Goal: Task Accomplishment & Management: Complete application form

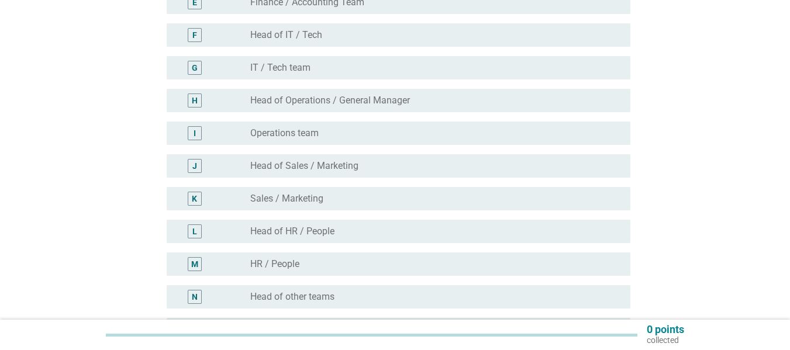
scroll to position [461, 0]
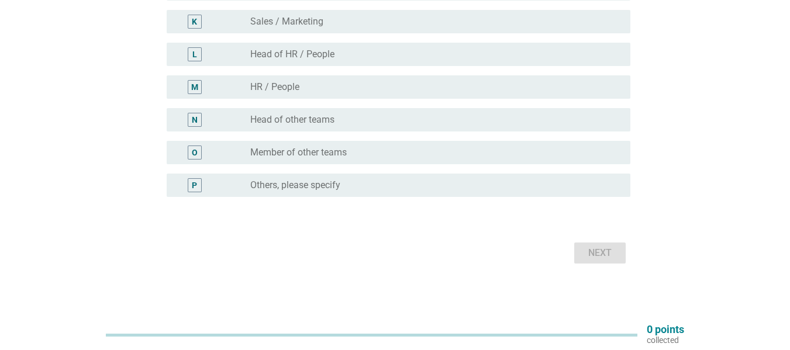
click at [332, 158] on div "radio_button_unchecked Member of other teams" at bounding box center [435, 153] width 371 height 14
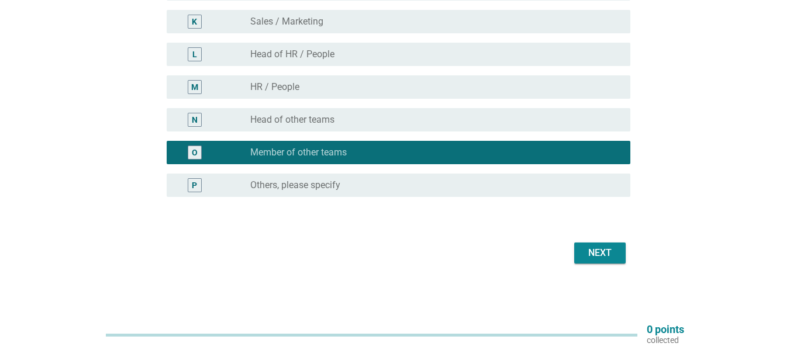
click at [595, 245] on button "Next" at bounding box center [599, 253] width 51 height 21
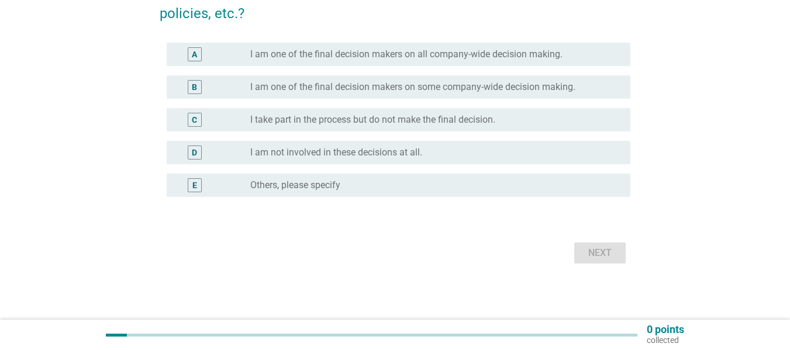
scroll to position [0, 0]
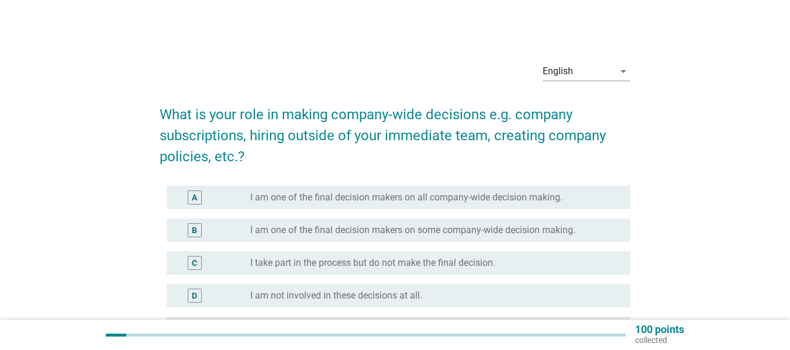
drag, startPoint x: 375, startPoint y: 201, endPoint x: 371, endPoint y: 227, distance: 27.2
click at [371, 227] on div "A radio_button_unchecked I am one of the final decision makers on all company-w…" at bounding box center [395, 263] width 471 height 164
click at [368, 233] on label "I am one of the final decision makers on some company-wide decision making." at bounding box center [412, 231] width 325 height 12
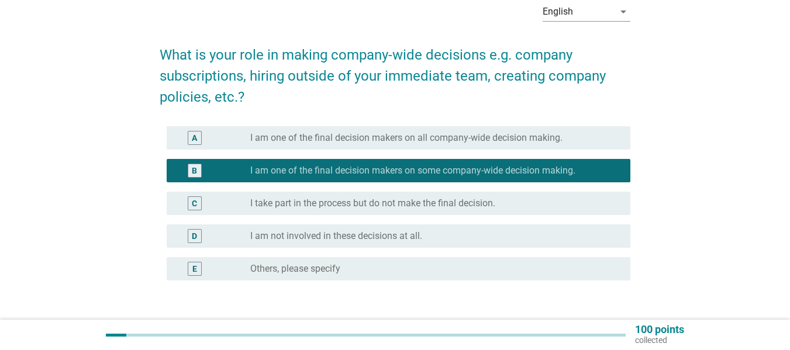
scroll to position [117, 0]
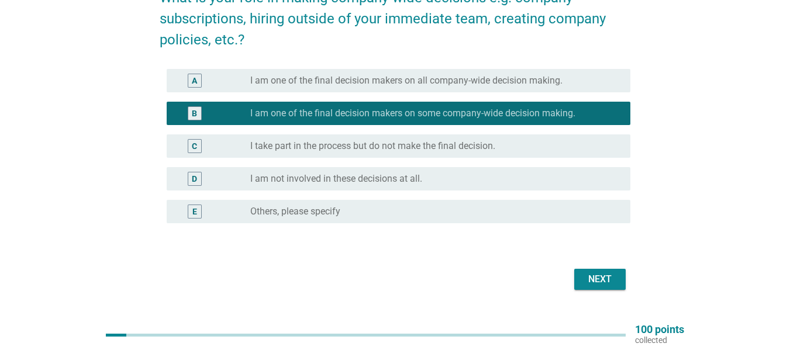
click at [607, 291] on div "Next" at bounding box center [395, 279] width 471 height 28
click at [534, 130] on div "C radio_button_unchecked I take part in the process but do not make the final d…" at bounding box center [395, 146] width 471 height 33
drag, startPoint x: 539, startPoint y: 142, endPoint x: 585, endPoint y: 200, distance: 74.5
click at [541, 146] on div "radio_button_unchecked I take part in the process but do not make the final dec…" at bounding box center [430, 146] width 361 height 12
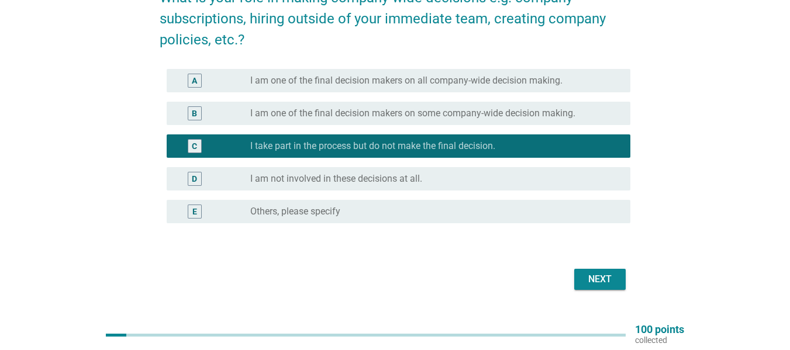
drag, startPoint x: 603, startPoint y: 258, endPoint x: 606, endPoint y: 272, distance: 13.9
click at [603, 259] on form "What is your role in making company-wide decisions e.g. company subscriptions, …" at bounding box center [395, 134] width 471 height 318
click at [606, 274] on div "Next" at bounding box center [600, 279] width 33 height 14
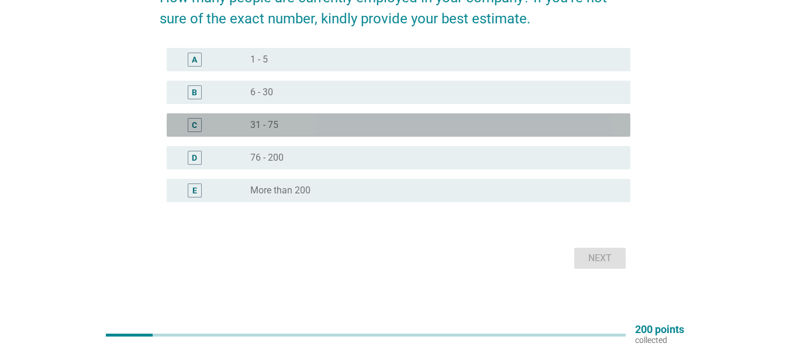
click at [314, 119] on div "radio_button_unchecked 31 - 75" at bounding box center [435, 125] width 371 height 14
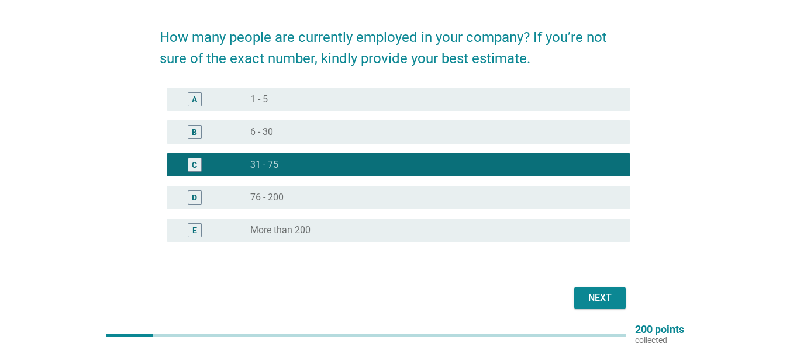
scroll to position [58, 0]
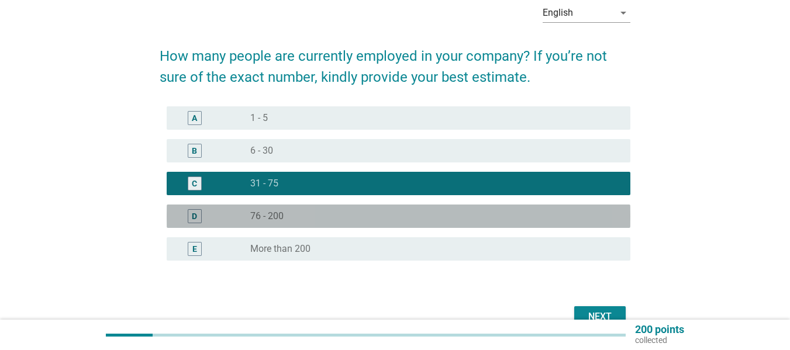
click at [406, 209] on div "D radio_button_unchecked 76 - 200" at bounding box center [399, 216] width 464 height 23
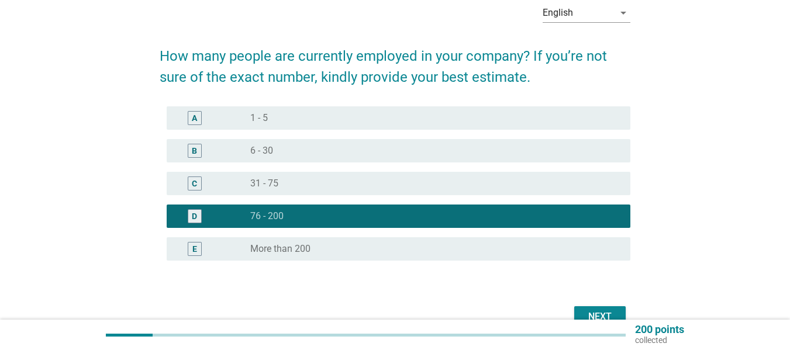
click at [594, 312] on div "Next" at bounding box center [600, 317] width 33 height 14
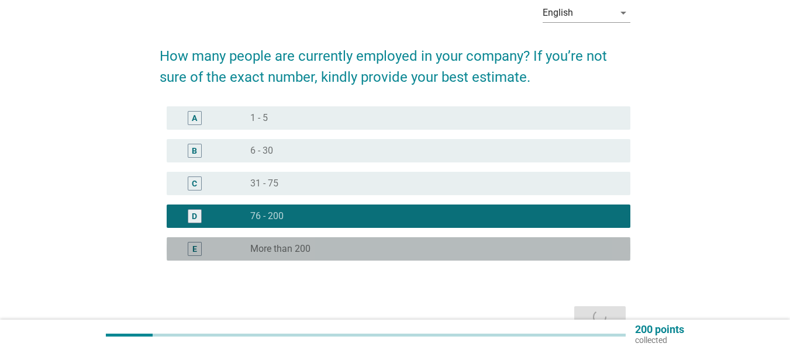
click at [324, 259] on div "E radio_button_unchecked More than 200" at bounding box center [399, 248] width 464 height 23
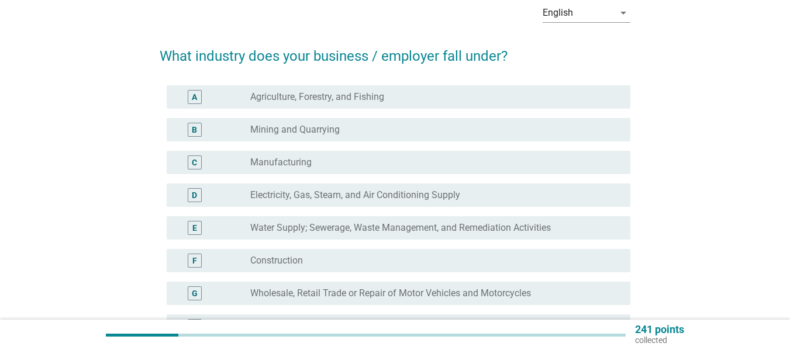
scroll to position [0, 0]
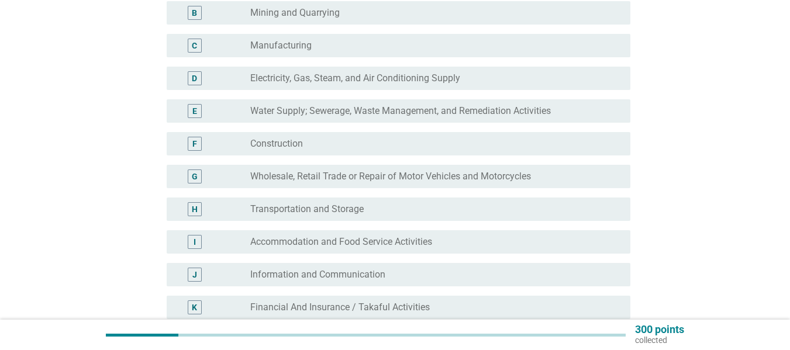
click at [319, 149] on div "radio_button_unchecked Construction" at bounding box center [430, 144] width 361 height 12
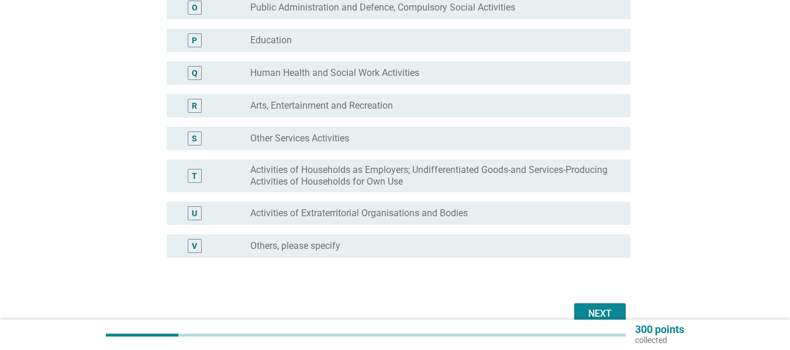
scroll to position [667, 0]
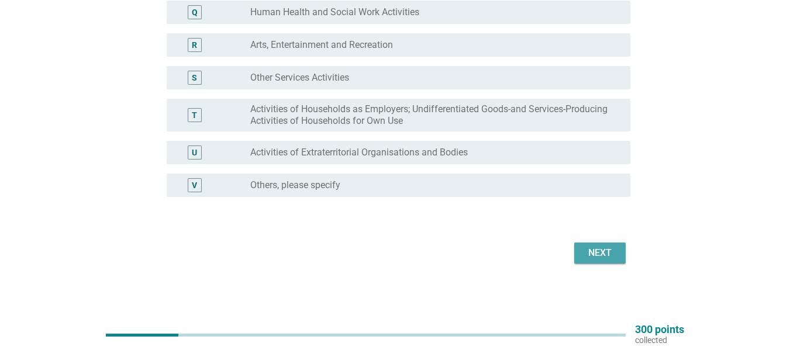
click at [599, 246] on div "Next" at bounding box center [600, 253] width 33 height 14
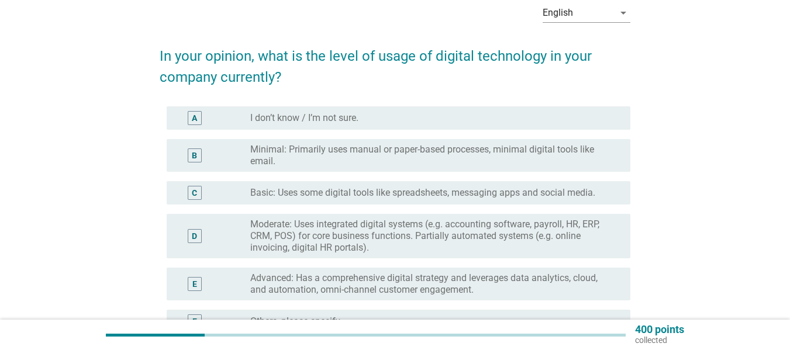
scroll to position [117, 0]
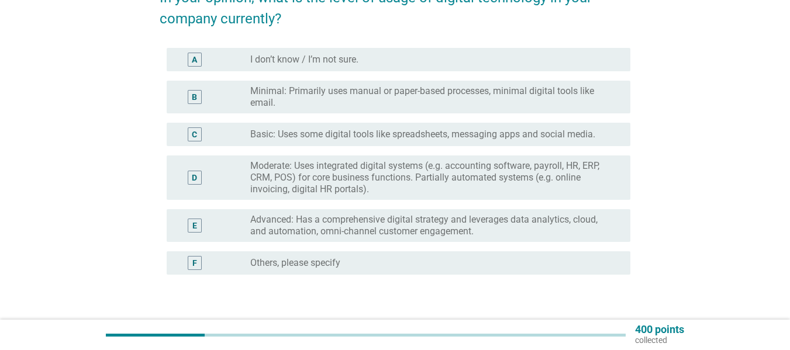
drag, startPoint x: 350, startPoint y: 224, endPoint x: 496, endPoint y: 239, distance: 146.4
click at [351, 224] on label "Advanced: Has a comprehensive digital strategy and leverages data analytics, cl…" at bounding box center [430, 225] width 361 height 23
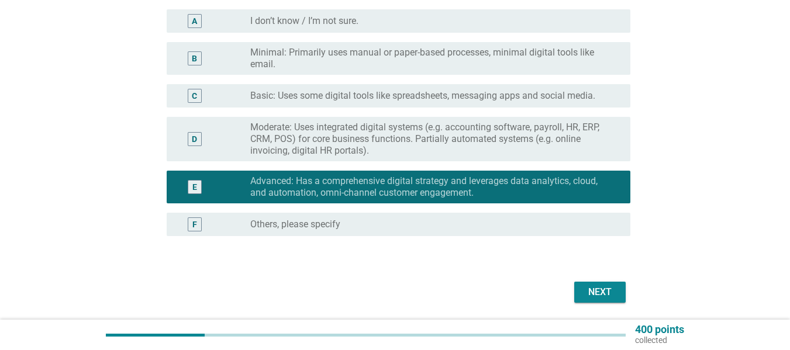
scroll to position [195, 0]
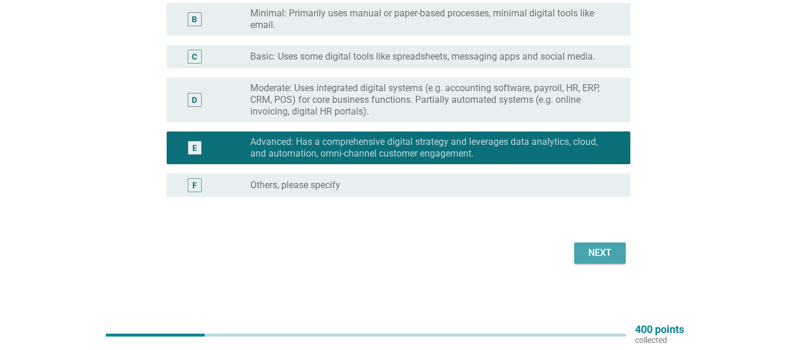
click at [610, 249] on div "Next" at bounding box center [600, 253] width 33 height 14
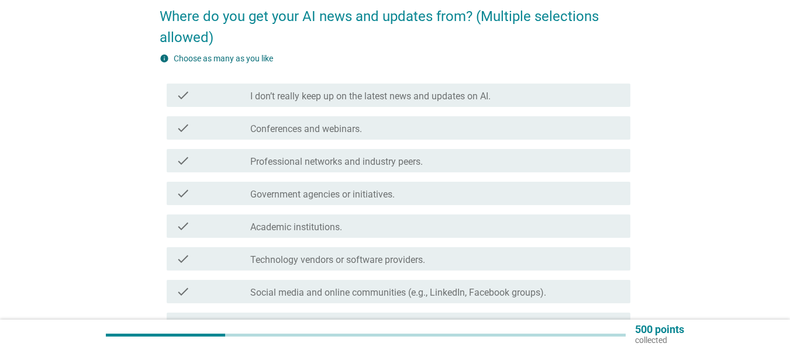
scroll to position [117, 0]
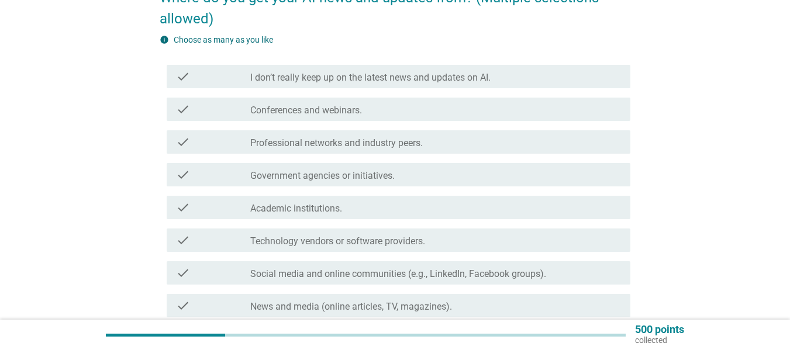
click at [398, 132] on div "check check_box_outline_blank Professional networks and industry peers." at bounding box center [399, 141] width 464 height 23
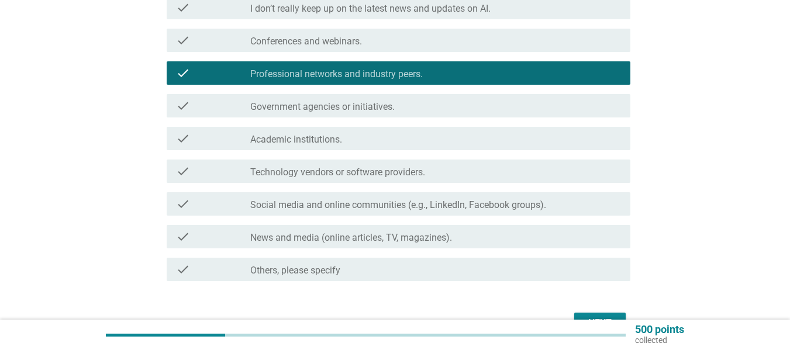
scroll to position [256, 0]
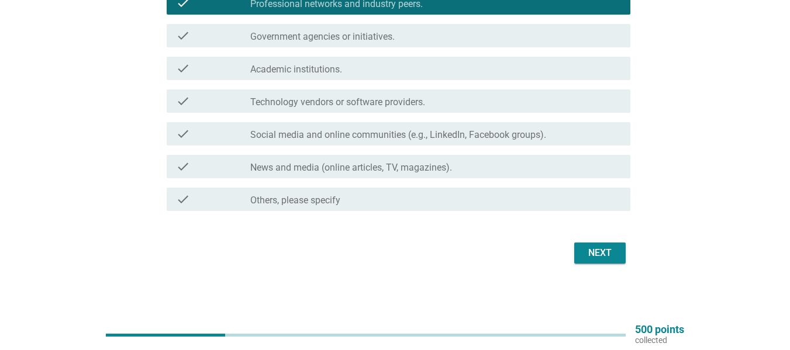
drag, startPoint x: 454, startPoint y: 134, endPoint x: 494, endPoint y: 146, distance: 41.4
click at [456, 135] on label "Social media and online communities (e.g., LinkedIn, Facebook groups)." at bounding box center [398, 135] width 296 height 12
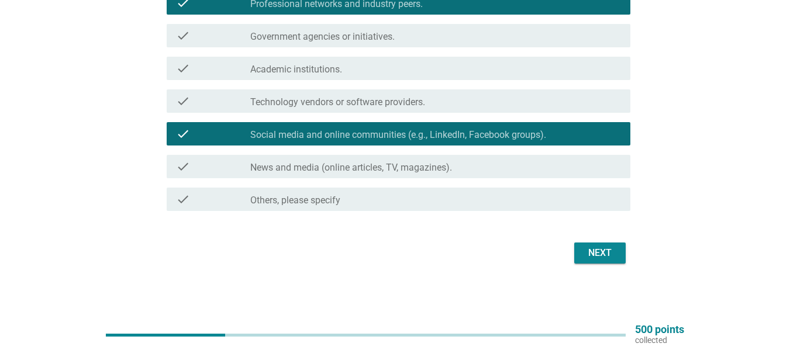
click at [585, 169] on div "check_box_outline_blank News and media (online articles, TV, magazines)." at bounding box center [435, 167] width 371 height 14
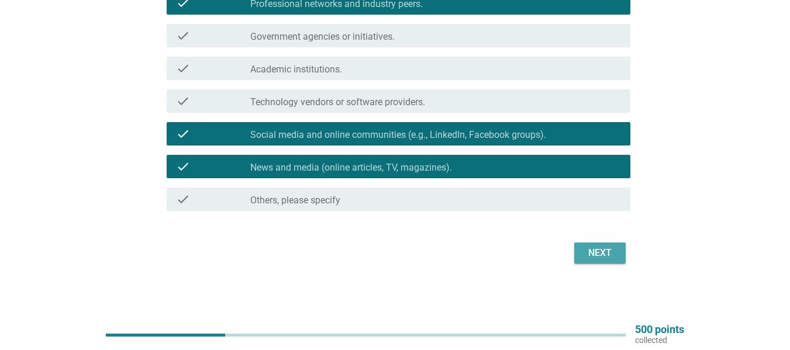
click at [600, 251] on div "Next" at bounding box center [600, 253] width 33 height 14
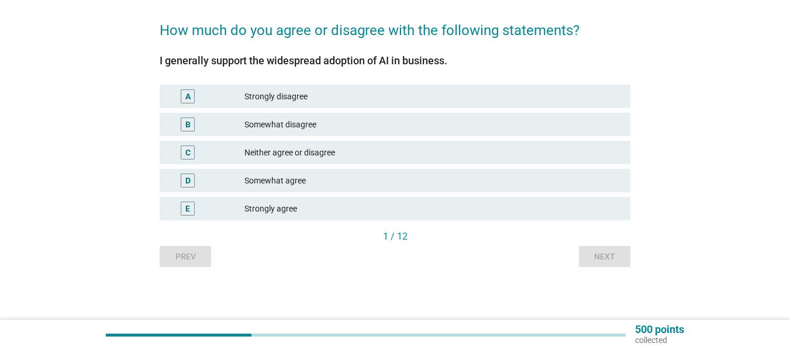
scroll to position [0, 0]
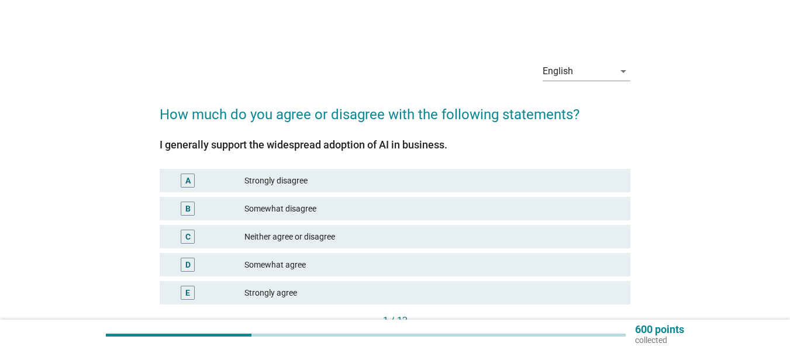
click at [319, 237] on div "Neither agree or disagree" at bounding box center [432, 237] width 377 height 14
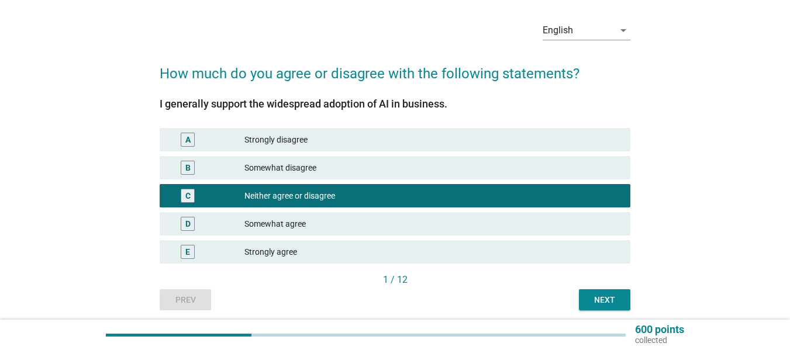
scroll to position [84, 0]
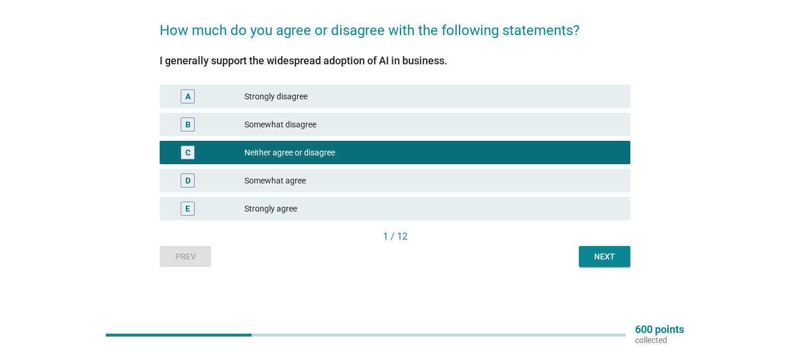
drag, startPoint x: 570, startPoint y: 261, endPoint x: 576, endPoint y: 267, distance: 8.3
click at [571, 263] on div "Prev Next" at bounding box center [395, 256] width 471 height 21
click at [574, 260] on div "Prev Next" at bounding box center [395, 256] width 471 height 21
drag, startPoint x: 606, startPoint y: 247, endPoint x: 596, endPoint y: 250, distance: 10.4
click at [606, 247] on button "Next" at bounding box center [604, 256] width 51 height 21
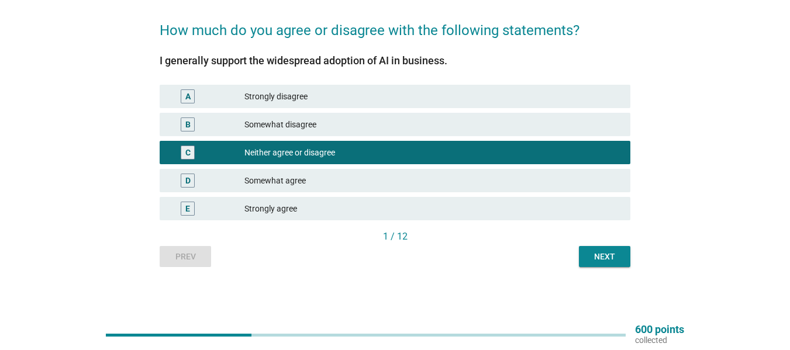
scroll to position [0, 0]
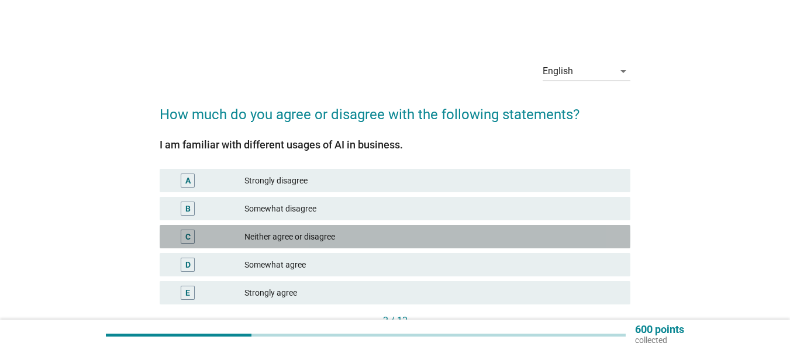
click at [313, 234] on div "Neither agree or disagree" at bounding box center [432, 237] width 377 height 14
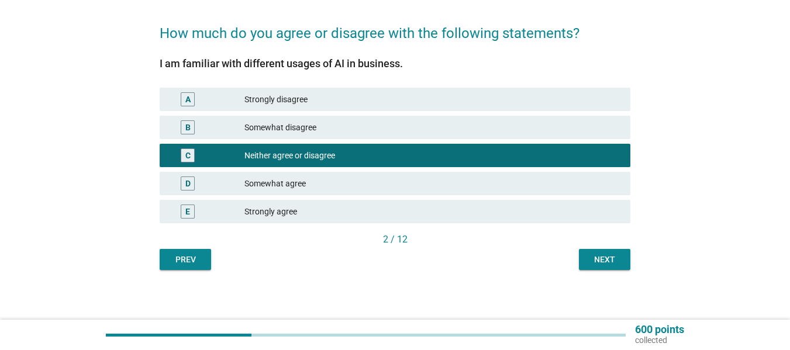
scroll to position [84, 0]
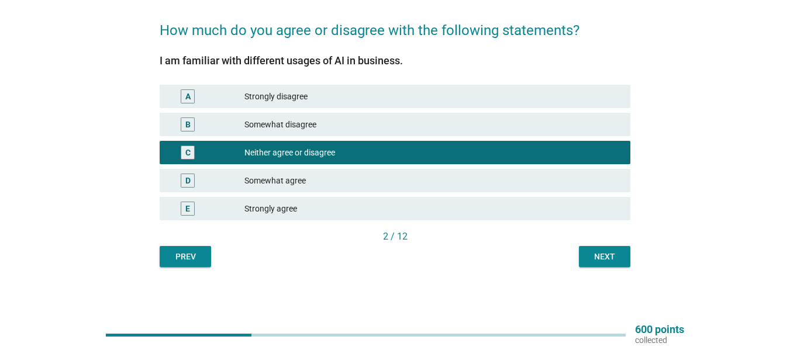
click at [275, 133] on div "B Somewhat disagree" at bounding box center [395, 124] width 471 height 23
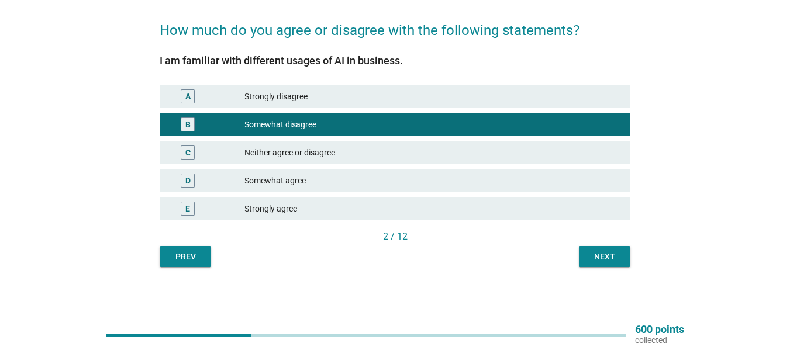
drag, startPoint x: 571, startPoint y: 236, endPoint x: 598, endPoint y: 245, distance: 28.3
click at [578, 238] on div "2 / 12" at bounding box center [395, 237] width 471 height 14
drag, startPoint x: 495, startPoint y: 167, endPoint x: 495, endPoint y: 151, distance: 16.4
click at [495, 167] on div "D Somewhat agree" at bounding box center [394, 181] width 475 height 28
click at [496, 149] on div "Neither agree or disagree" at bounding box center [432, 153] width 377 height 14
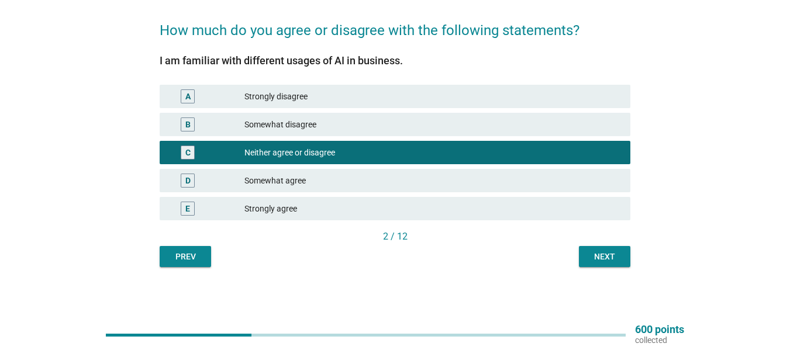
click at [615, 260] on div "Next" at bounding box center [604, 257] width 33 height 12
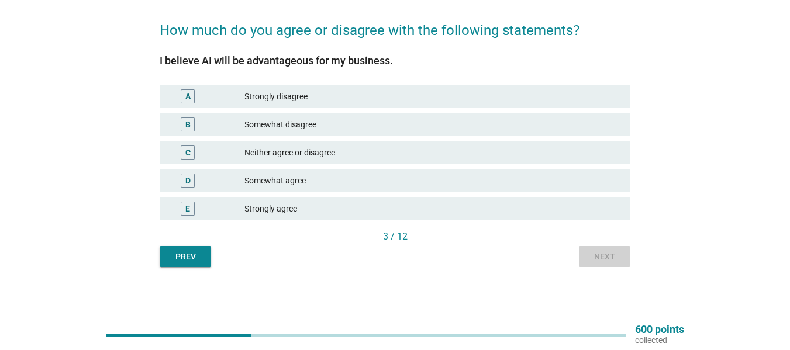
scroll to position [0, 0]
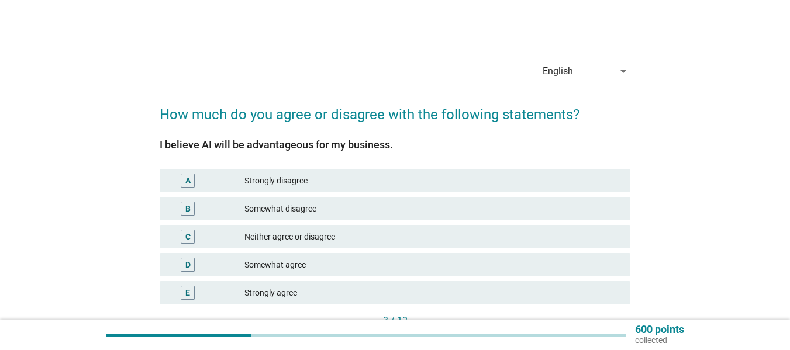
click at [346, 241] on div "Neither agree or disagree" at bounding box center [432, 237] width 377 height 14
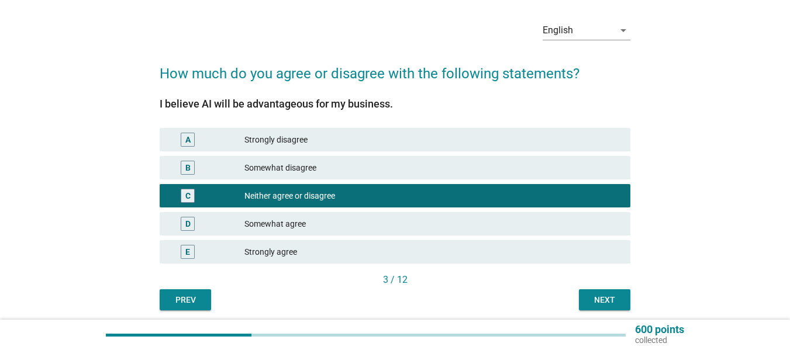
scroll to position [84, 0]
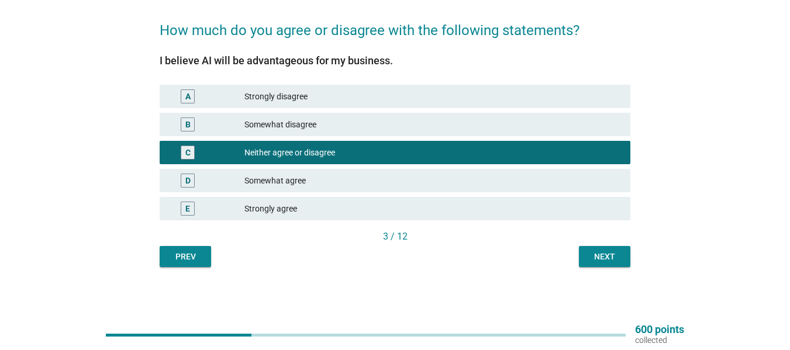
click at [622, 268] on div "English arrow_drop_down How much do you agree or disagree with the following st…" at bounding box center [394, 118] width 489 height 318
drag, startPoint x: 622, startPoint y: 262, endPoint x: 344, endPoint y: 223, distance: 281.0
click at [612, 261] on button "Next" at bounding box center [604, 256] width 51 height 21
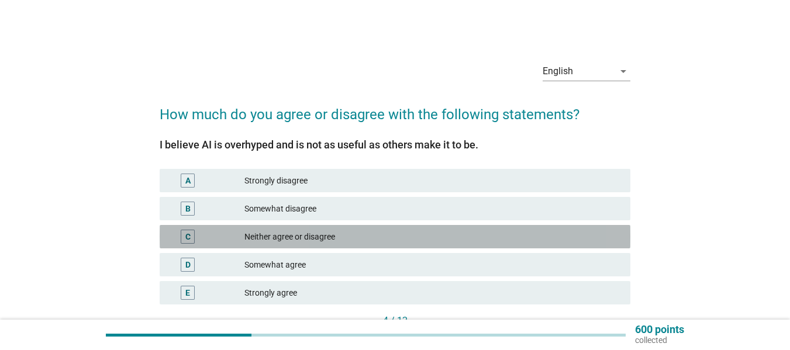
click at [313, 230] on div "Neither agree or disagree" at bounding box center [432, 237] width 377 height 14
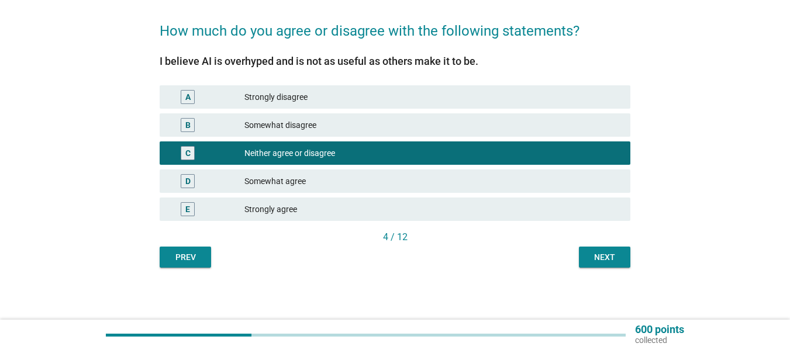
scroll to position [84, 0]
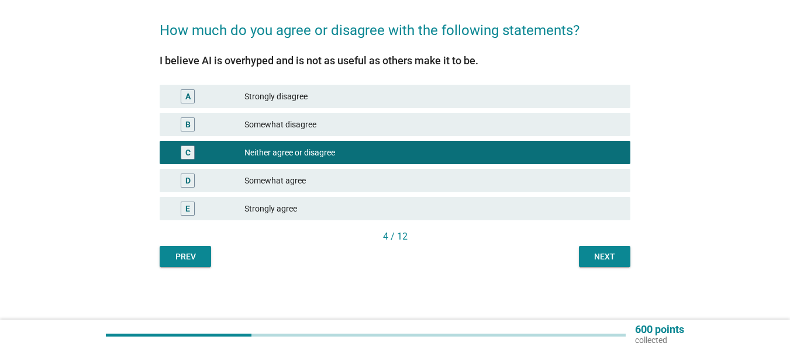
click at [622, 264] on button "Next" at bounding box center [604, 256] width 51 height 21
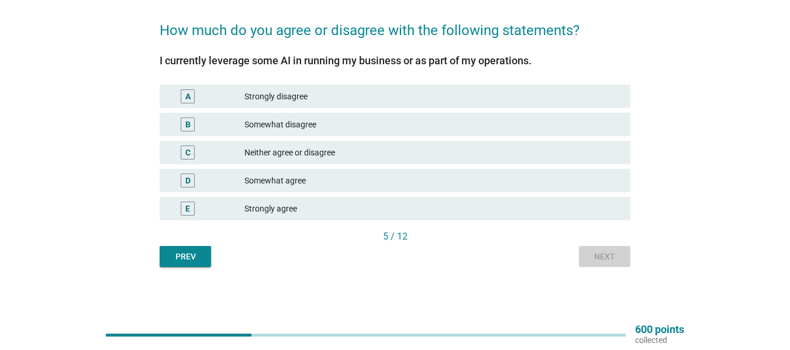
scroll to position [0, 0]
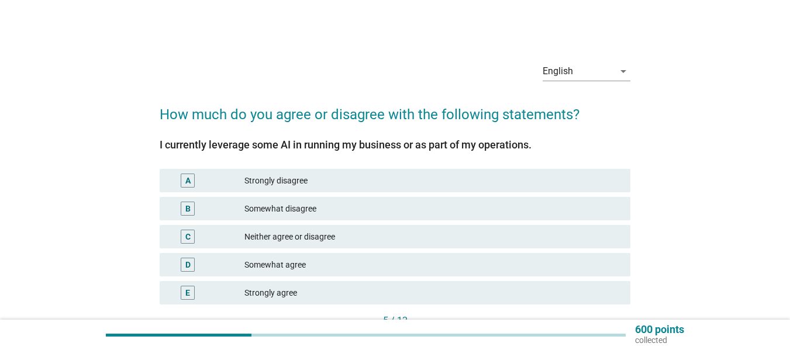
click at [306, 246] on div "C Neither agree or disagree" at bounding box center [395, 236] width 471 height 23
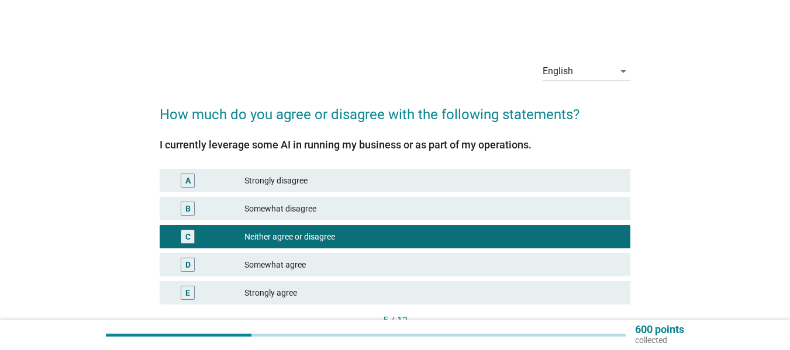
click at [426, 256] on div "D Somewhat agree" at bounding box center [395, 264] width 471 height 23
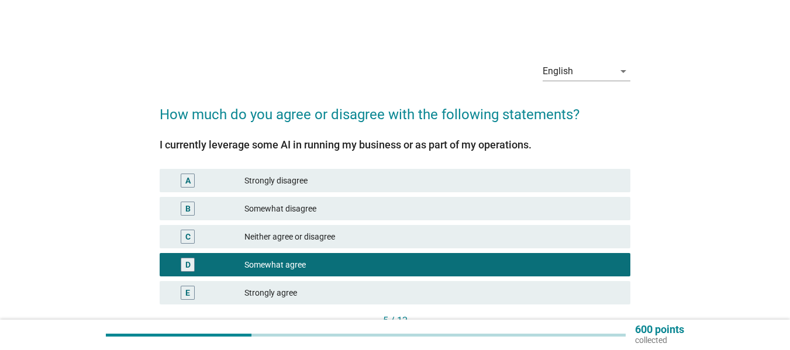
scroll to position [84, 0]
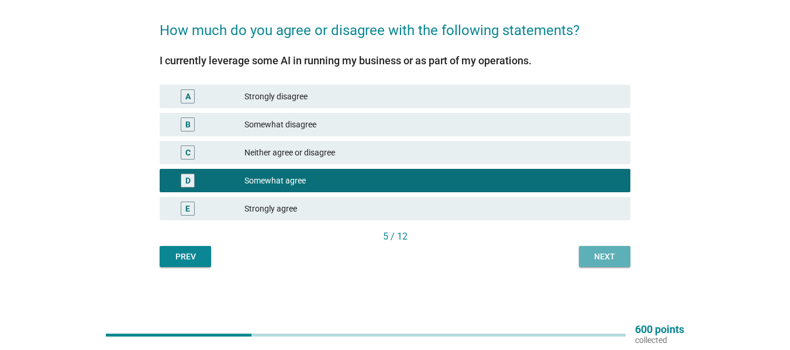
drag, startPoint x: 618, startPoint y: 255, endPoint x: 585, endPoint y: 249, distance: 32.7
click at [612, 254] on div "Next" at bounding box center [604, 257] width 33 height 12
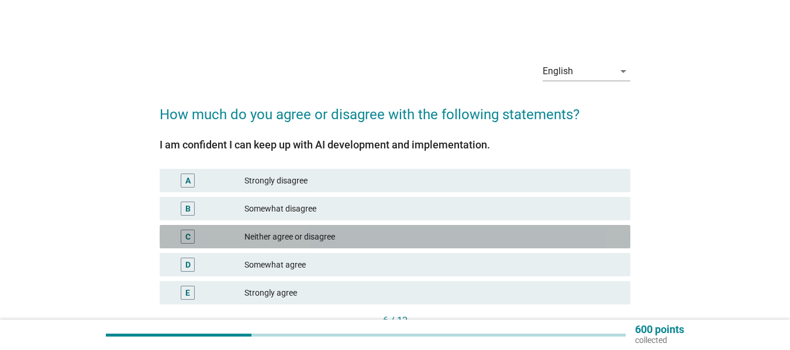
drag, startPoint x: 361, startPoint y: 229, endPoint x: 371, endPoint y: 225, distance: 11.0
click at [360, 229] on div "C Neither agree or disagree" at bounding box center [395, 236] width 471 height 23
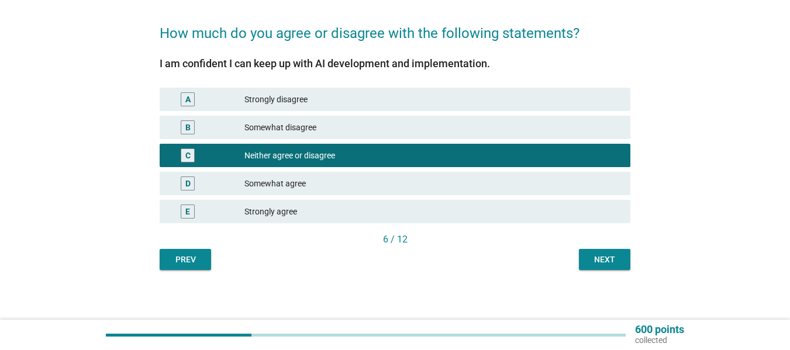
scroll to position [84, 0]
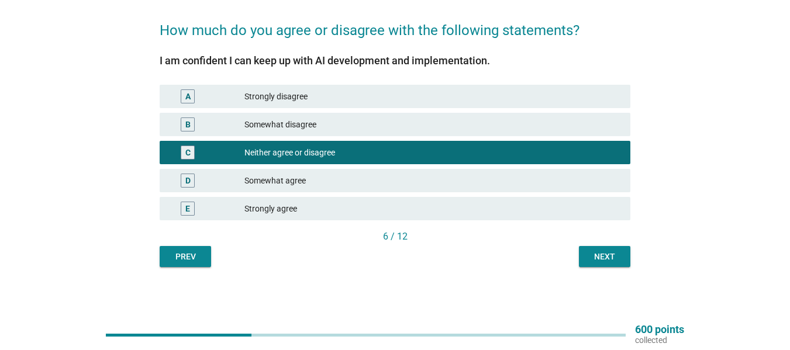
drag, startPoint x: 609, startPoint y: 257, endPoint x: 576, endPoint y: 253, distance: 33.6
click at [607, 256] on div "Next" at bounding box center [604, 257] width 33 height 12
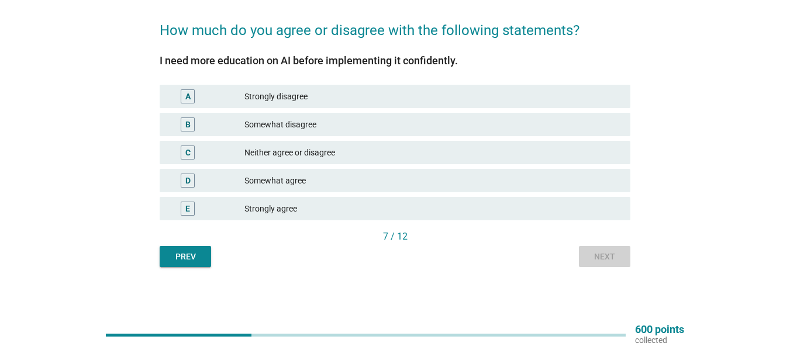
scroll to position [0, 0]
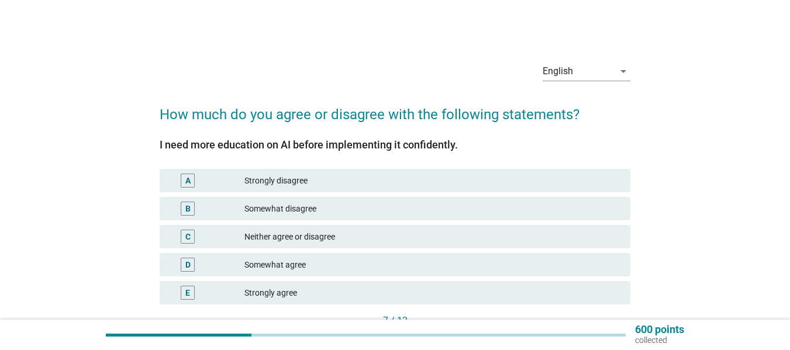
click at [336, 252] on div "D Somewhat agree" at bounding box center [394, 265] width 475 height 28
click at [339, 261] on div "Somewhat agree" at bounding box center [432, 265] width 377 height 14
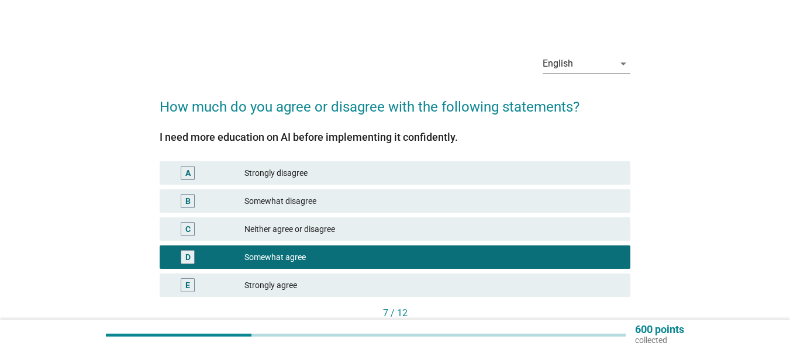
scroll to position [84, 0]
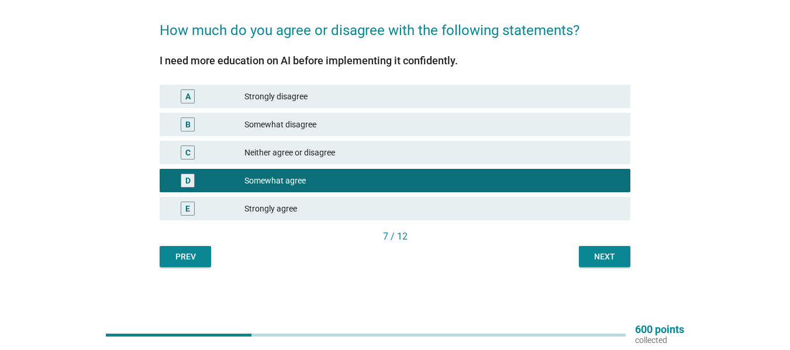
click at [605, 251] on div "Next" at bounding box center [604, 257] width 33 height 12
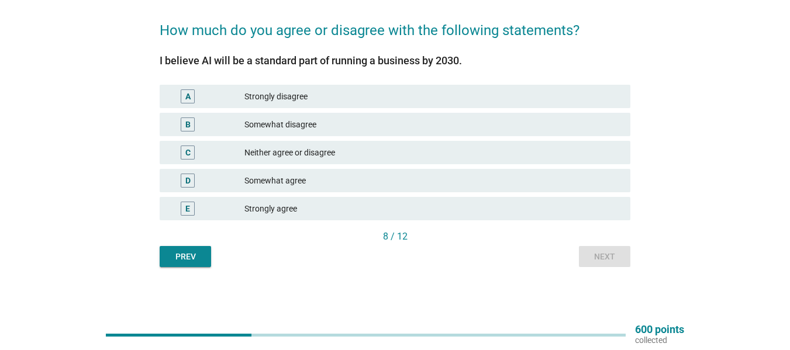
click at [349, 195] on div "E Strongly agree" at bounding box center [394, 209] width 475 height 28
click at [454, 189] on div "D Somewhat agree" at bounding box center [395, 180] width 471 height 23
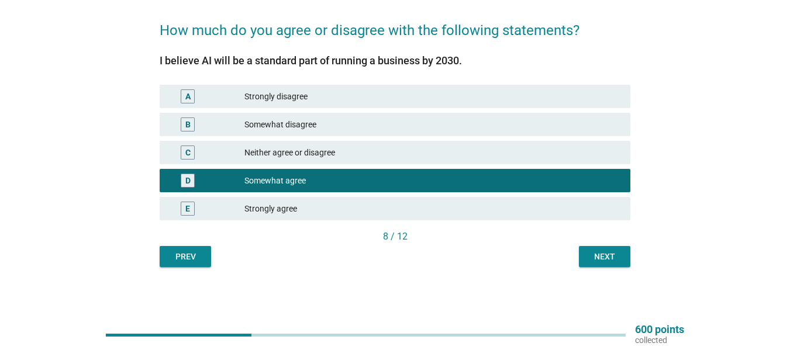
click at [633, 247] on div "English arrow_drop_down How much do you agree or disagree with the following st…" at bounding box center [394, 118] width 489 height 318
click at [608, 260] on div "Next" at bounding box center [604, 257] width 33 height 12
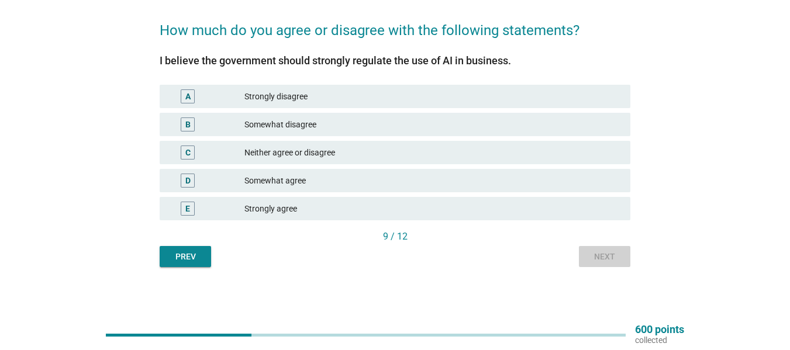
scroll to position [0, 0]
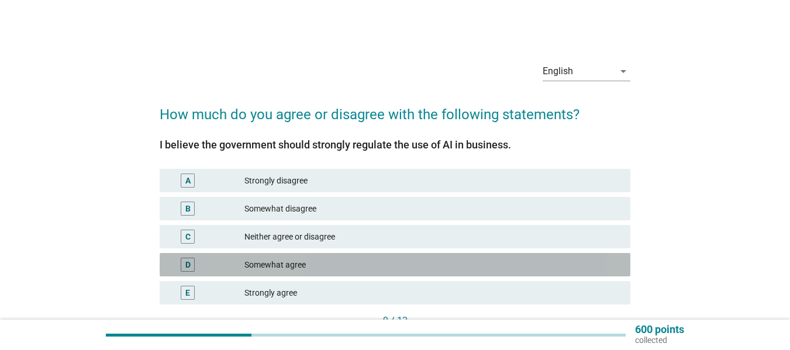
click at [370, 254] on div "D Somewhat agree" at bounding box center [395, 264] width 471 height 23
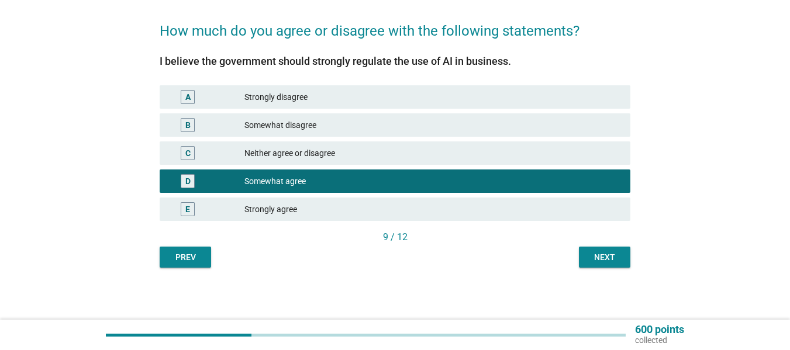
scroll to position [84, 0]
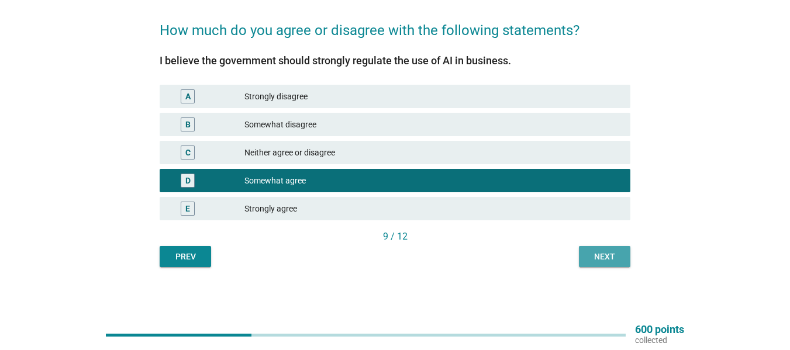
click at [603, 247] on button "Next" at bounding box center [604, 256] width 51 height 21
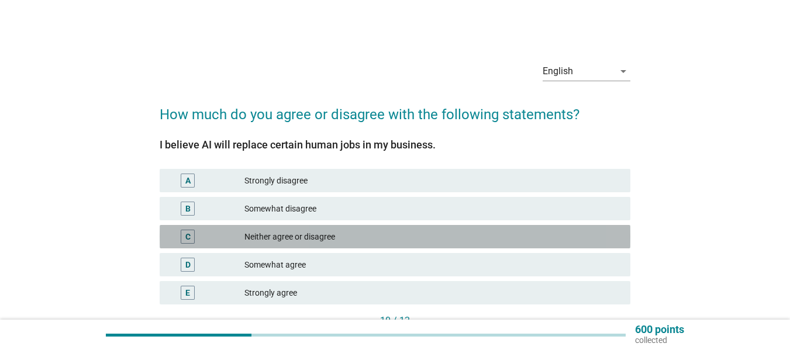
click at [353, 248] on div "C Neither agree or disagree" at bounding box center [395, 236] width 471 height 23
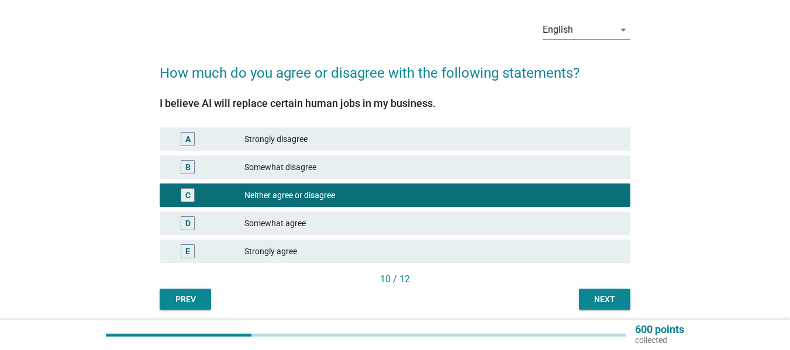
scroll to position [84, 0]
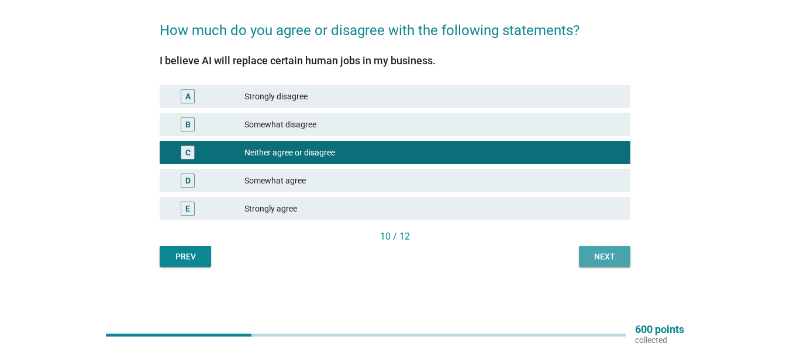
click at [607, 256] on div "Next" at bounding box center [604, 257] width 33 height 12
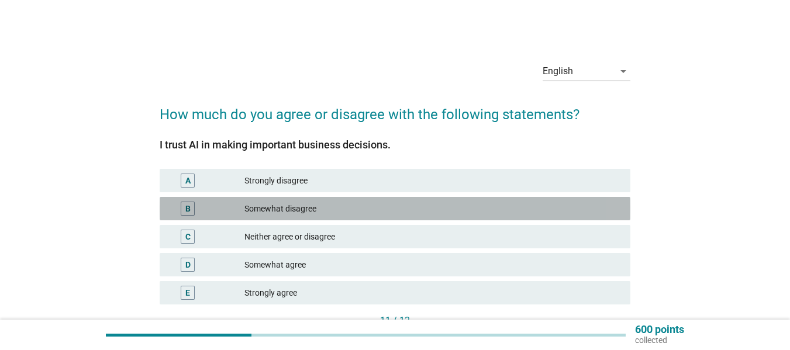
click at [360, 220] on div "B Somewhat disagree" at bounding box center [395, 208] width 471 height 23
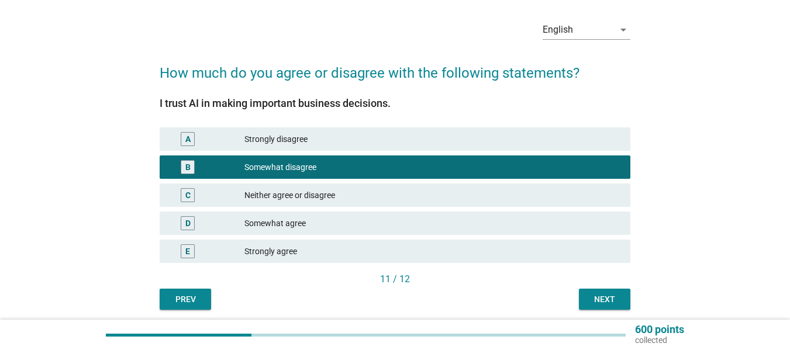
scroll to position [84, 0]
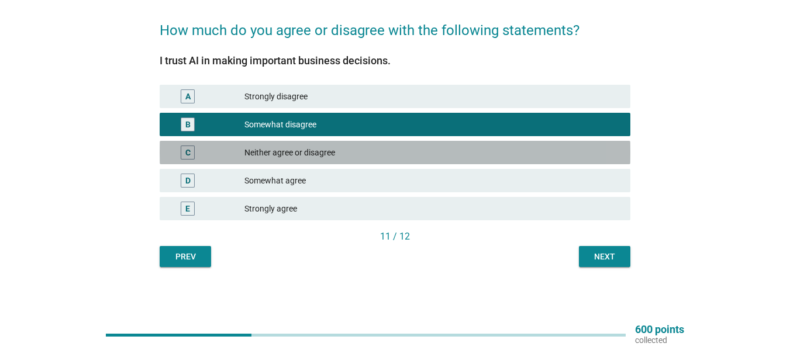
click at [409, 147] on div "Neither agree or disagree" at bounding box center [432, 153] width 377 height 14
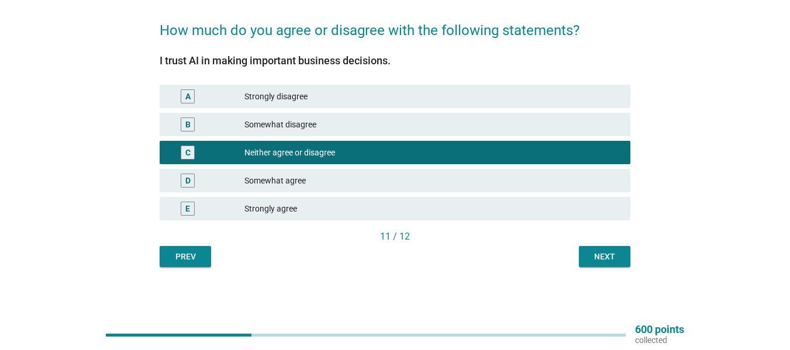
drag, startPoint x: 578, startPoint y: 232, endPoint x: 588, endPoint y: 246, distance: 17.2
click at [579, 233] on div "11 / 12" at bounding box center [395, 237] width 471 height 14
click at [592, 250] on button "Next" at bounding box center [604, 256] width 51 height 21
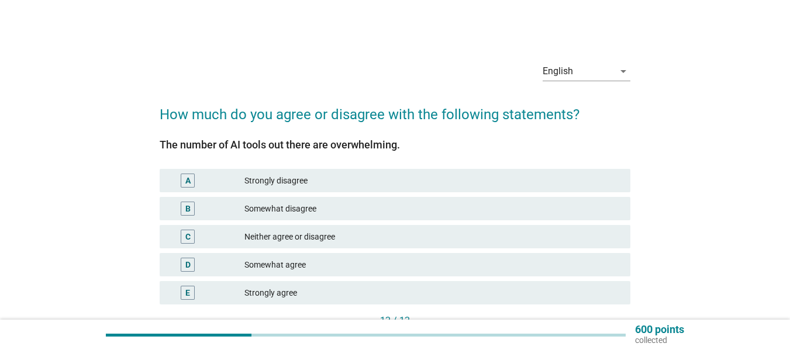
drag, startPoint x: 368, startPoint y: 266, endPoint x: 364, endPoint y: 260, distance: 7.1
click at [367, 265] on div "Somewhat agree" at bounding box center [432, 265] width 377 height 14
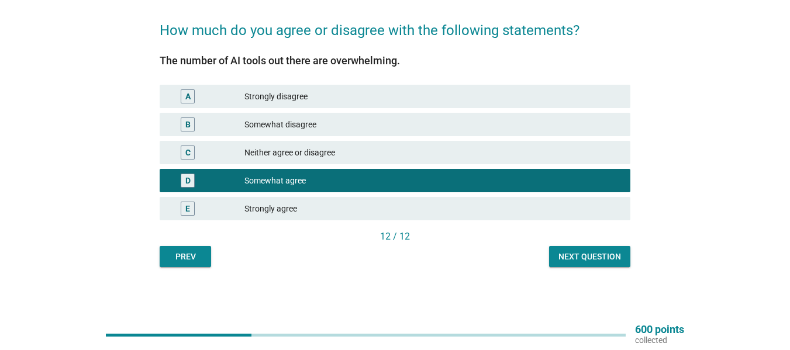
click at [584, 253] on div "Next question" at bounding box center [589, 257] width 63 height 12
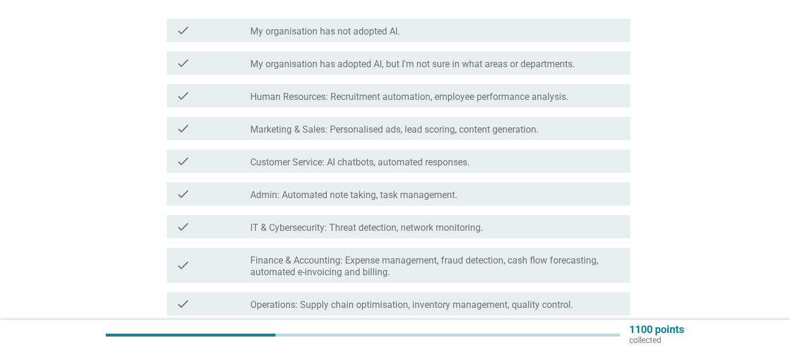
scroll to position [234, 0]
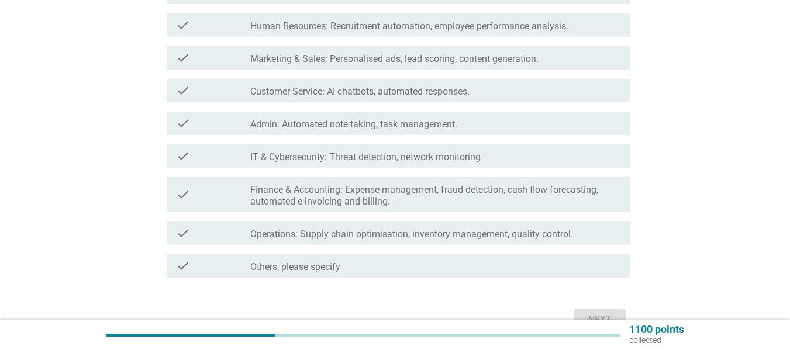
click at [402, 154] on label "IT & Cybersecurity: Threat detection, network monitoring." at bounding box center [366, 157] width 233 height 12
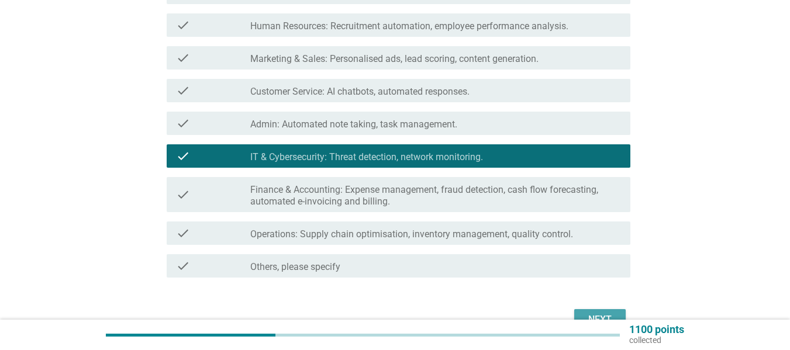
click at [597, 314] on div "Next" at bounding box center [600, 320] width 33 height 14
click at [379, 26] on label "Human Resources: Recruitment automation, employee performance analysis." at bounding box center [409, 26] width 318 height 12
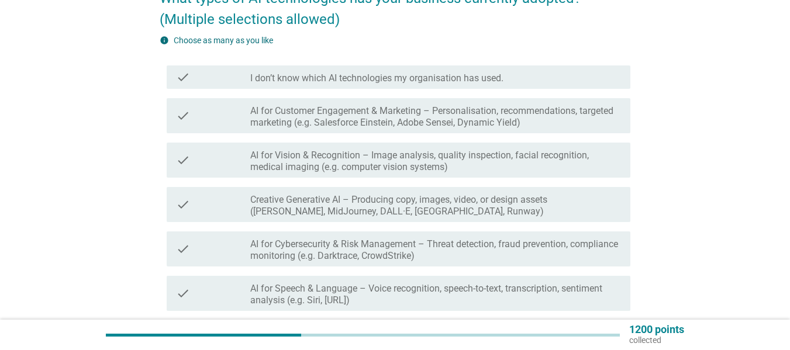
scroll to position [117, 0]
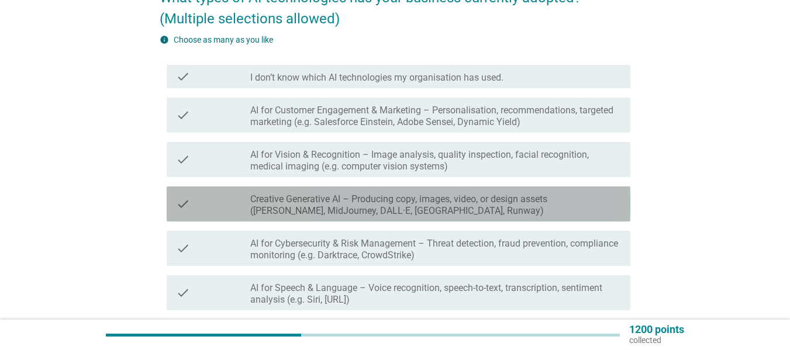
click at [430, 191] on div "check_box_outline_blank Creative Generative AI – Producing copy, images, video,…" at bounding box center [435, 204] width 371 height 26
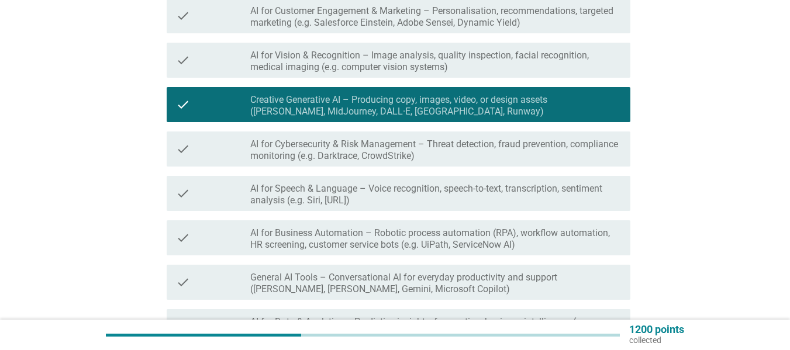
scroll to position [234, 0]
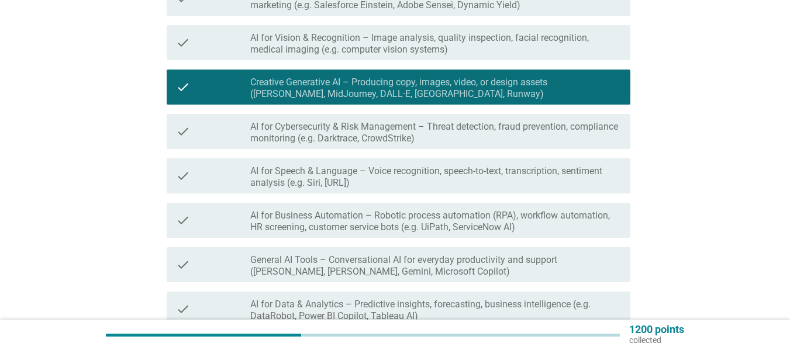
click at [378, 126] on label "AI for Cybersecurity & Risk Management – Threat detection, fraud prevention, co…" at bounding box center [435, 132] width 371 height 23
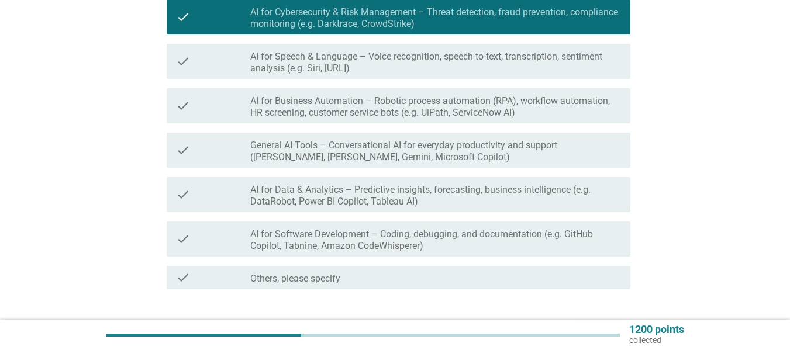
scroll to position [351, 0]
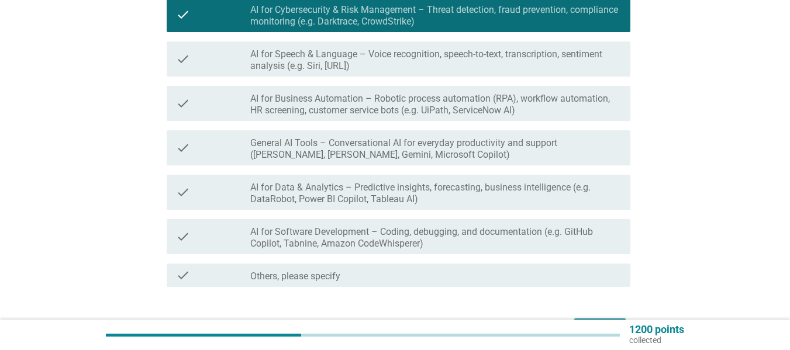
click at [402, 133] on div "check check_box_outline_blank General AI Tools – Conversational AI for everyday…" at bounding box center [399, 147] width 464 height 35
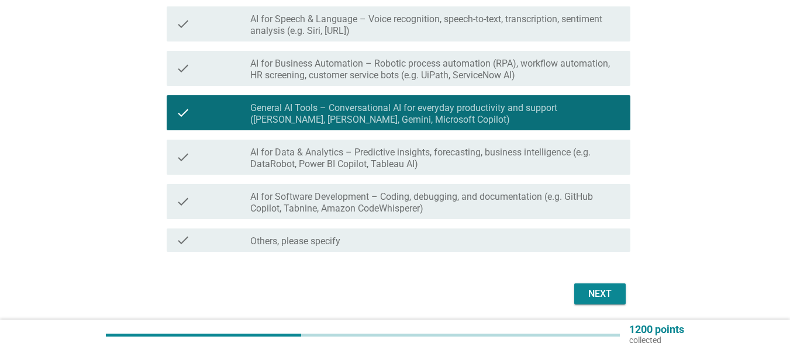
scroll to position [427, 0]
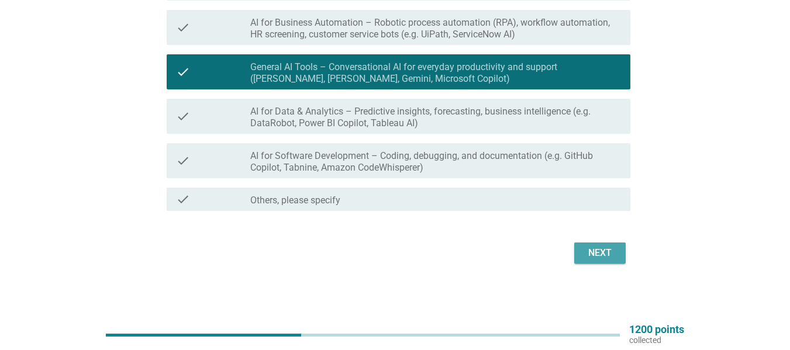
click at [606, 243] on button "Next" at bounding box center [599, 253] width 51 height 21
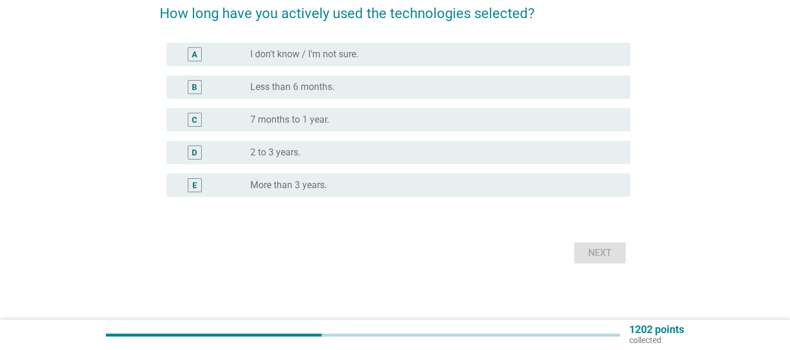
scroll to position [0, 0]
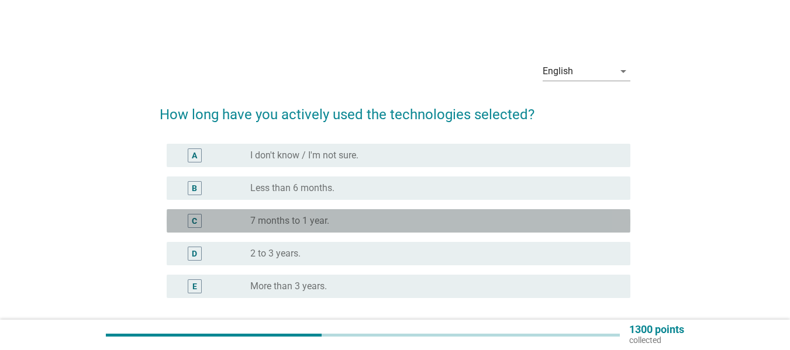
click at [353, 219] on div "radio_button_unchecked 7 months to 1 year." at bounding box center [430, 221] width 361 height 12
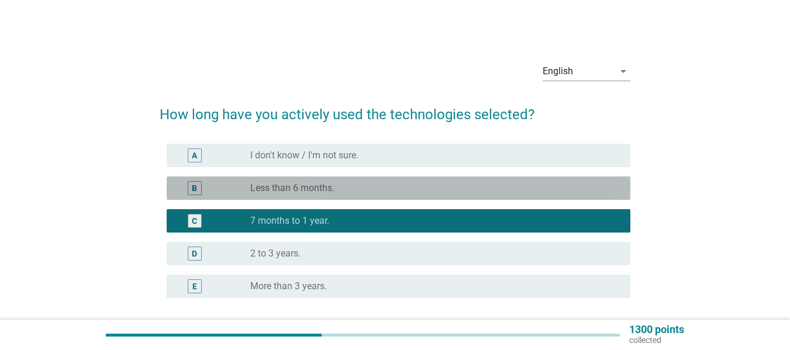
click at [370, 184] on div "radio_button_unchecked Less than 6 months." at bounding box center [430, 188] width 361 height 12
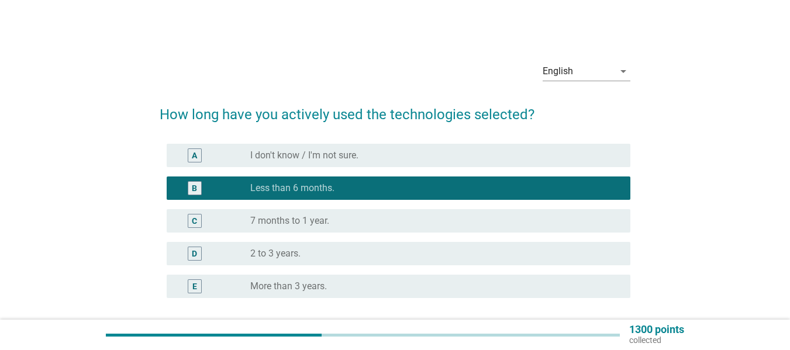
scroll to position [101, 0]
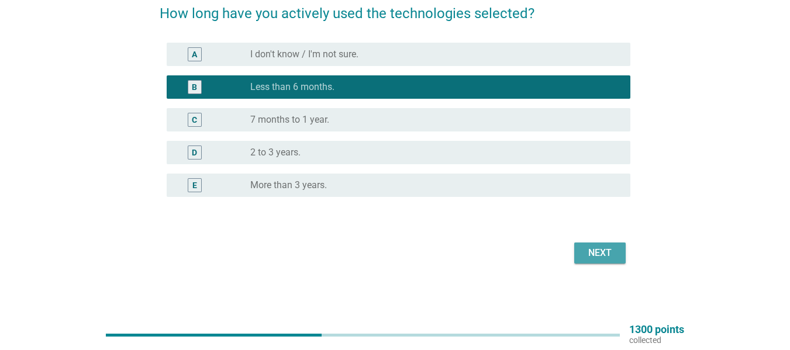
click at [598, 251] on div "Next" at bounding box center [600, 253] width 33 height 14
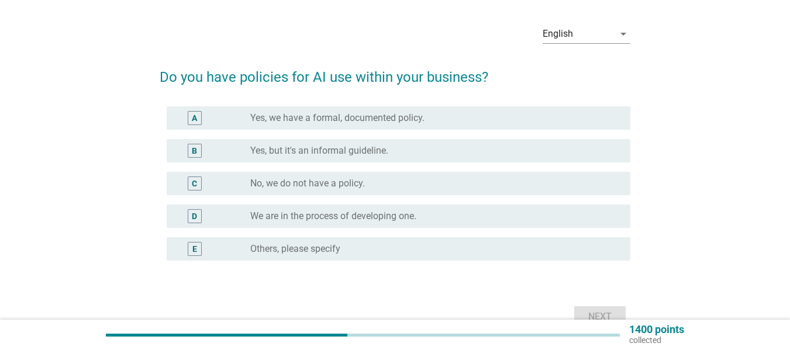
scroll to position [58, 0]
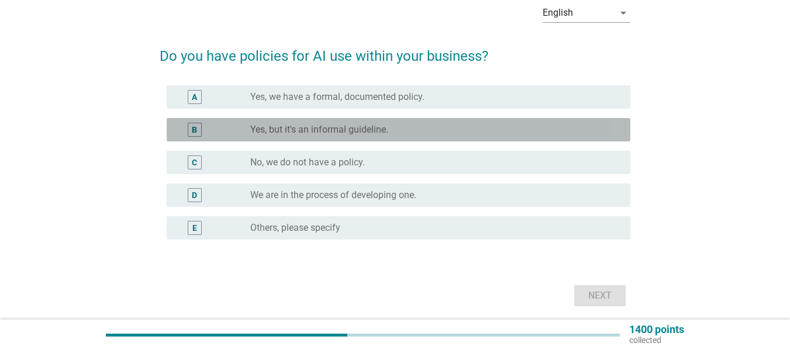
click at [319, 136] on div "radio_button_unchecked Yes, but it's an informal guideline." at bounding box center [435, 130] width 371 height 14
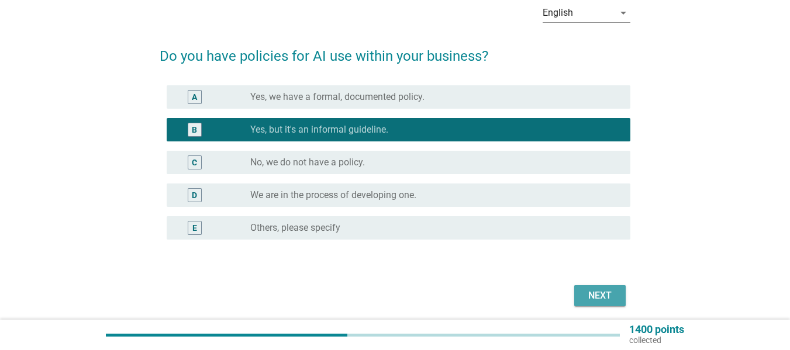
click at [601, 296] on div "Next" at bounding box center [600, 296] width 33 height 14
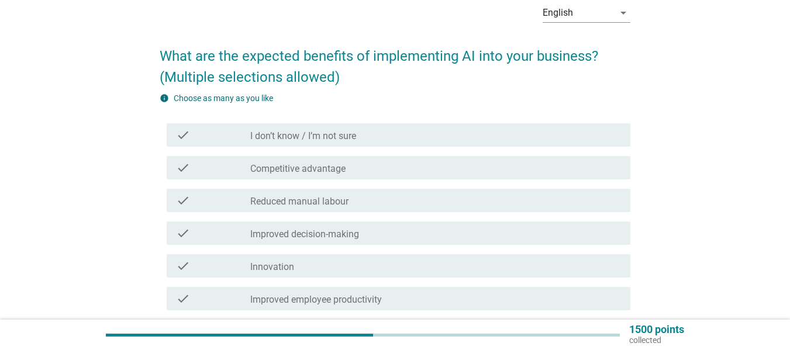
click at [336, 173] on label "Competitive advantage" at bounding box center [297, 169] width 95 height 12
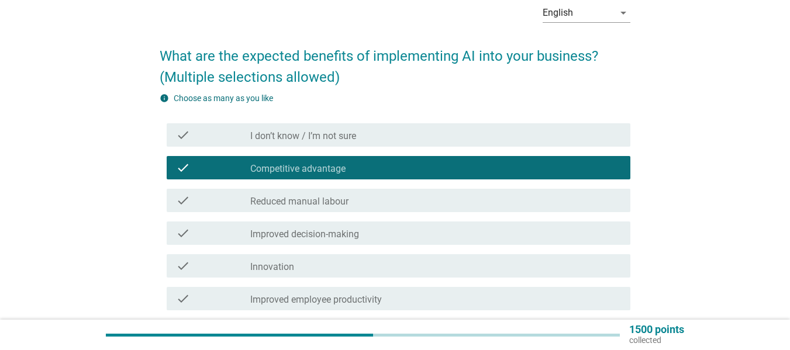
click at [356, 237] on label "Improved decision-making" at bounding box center [304, 235] width 109 height 12
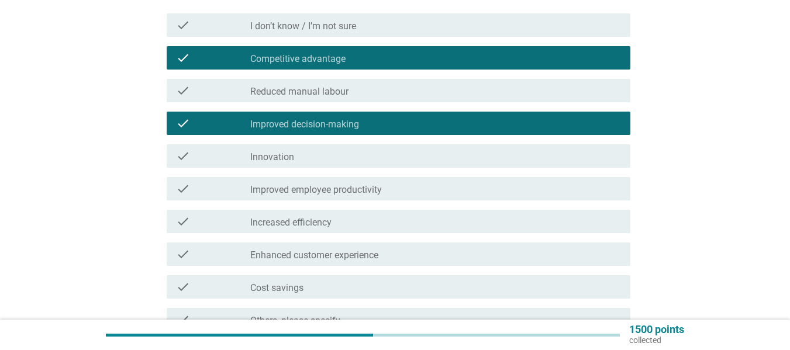
scroll to position [289, 0]
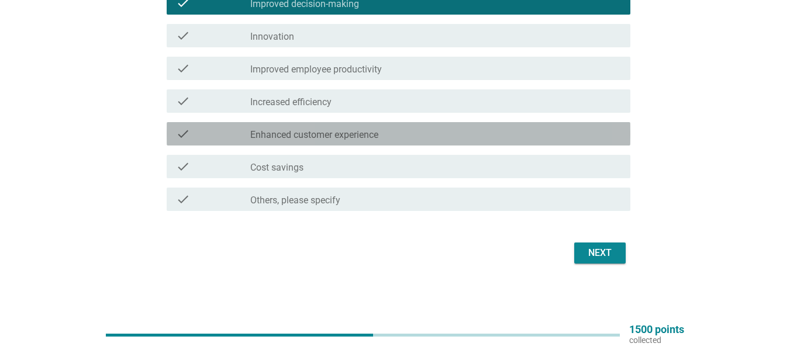
drag, startPoint x: 419, startPoint y: 133, endPoint x: 582, endPoint y: 213, distance: 182.3
click at [426, 137] on div "check_box_outline_blank Enhanced customer experience" at bounding box center [435, 134] width 371 height 14
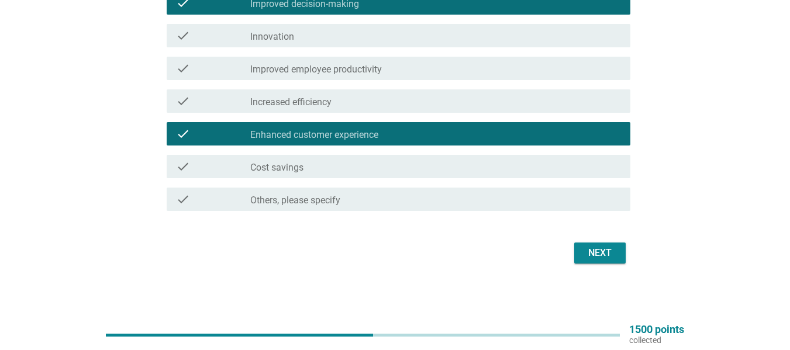
click at [612, 250] on div "Next" at bounding box center [600, 253] width 33 height 14
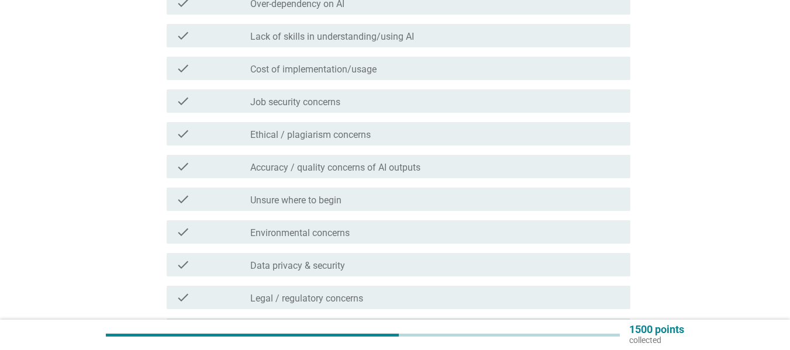
scroll to position [0, 0]
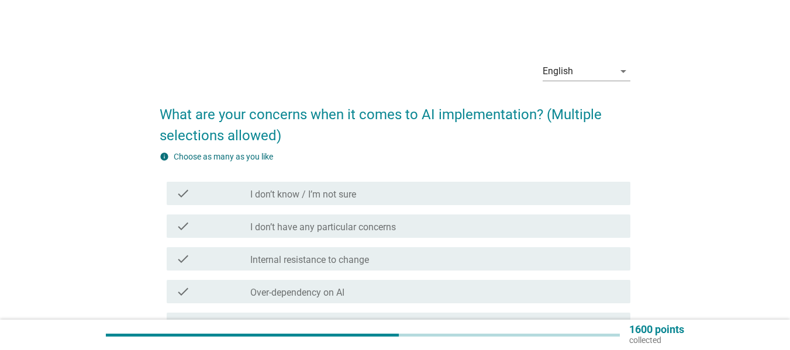
click at [382, 247] on div "check check_box_outline_blank Internal resistance to change" at bounding box center [395, 259] width 471 height 33
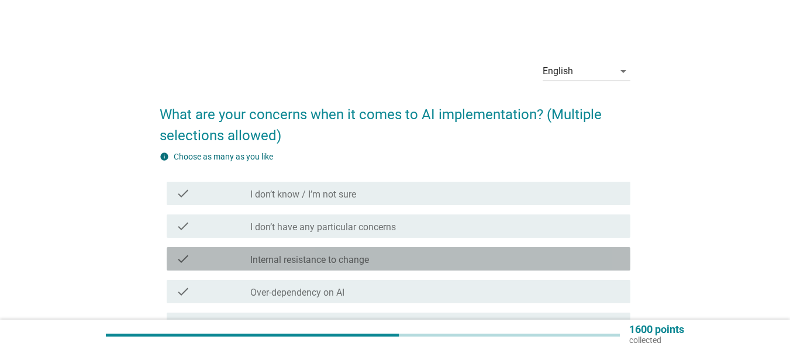
click at [386, 256] on div "check_box_outline_blank Internal resistance to change" at bounding box center [435, 259] width 371 height 14
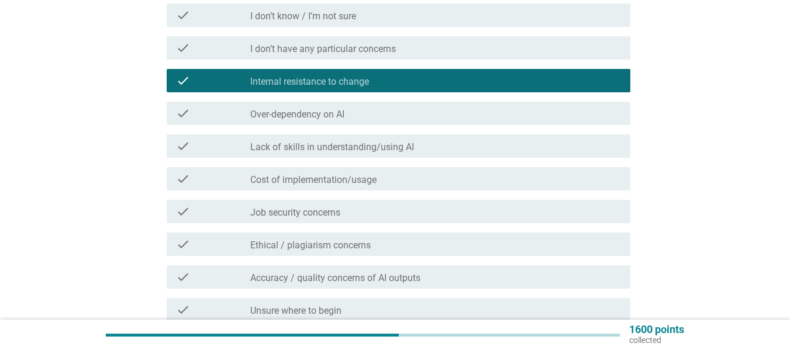
scroll to position [234, 0]
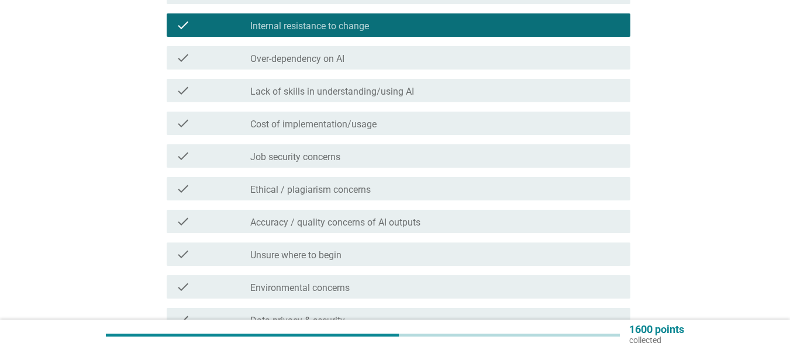
click at [353, 229] on div "check check_box_outline_blank Accuracy / quality concerns of AI outputs" at bounding box center [399, 221] width 464 height 23
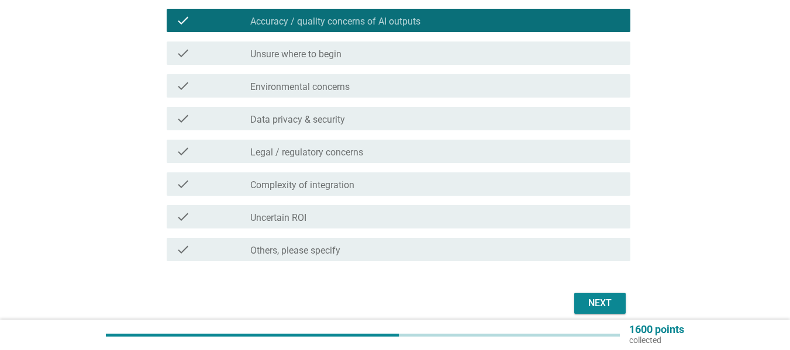
scroll to position [468, 0]
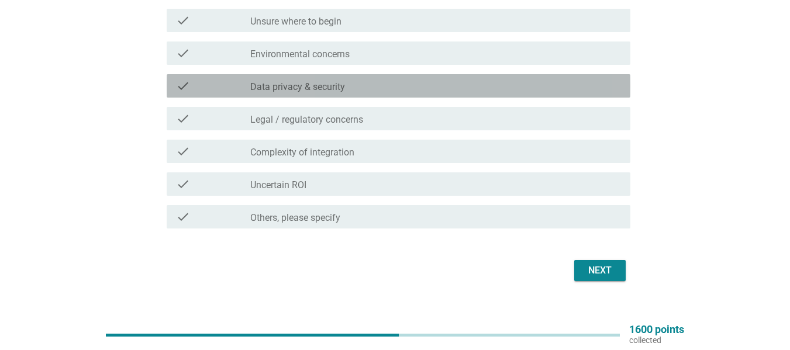
click at [402, 93] on div "check check_box_outline_blank Data privacy & security" at bounding box center [399, 85] width 464 height 23
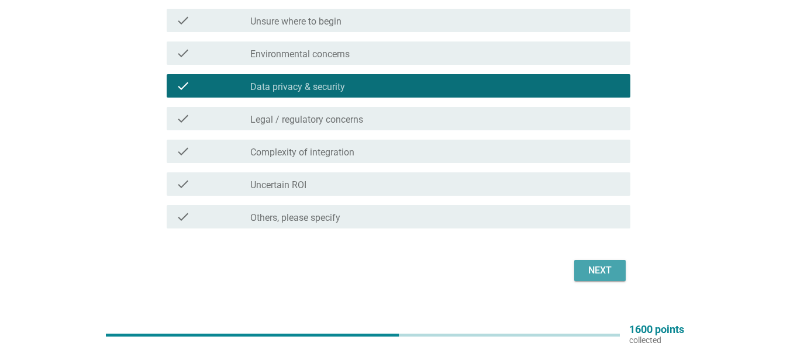
click at [596, 268] on div "Next" at bounding box center [600, 271] width 33 height 14
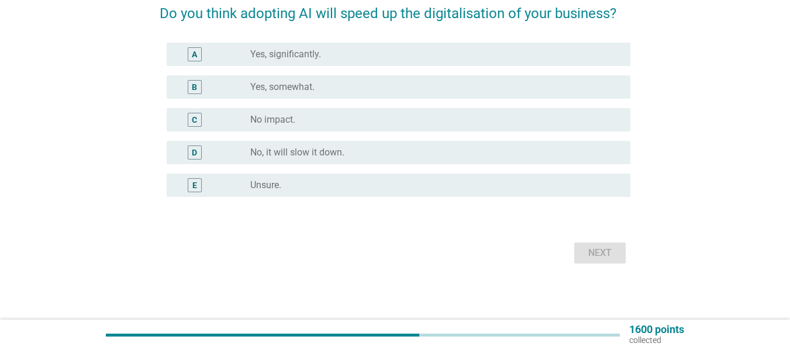
scroll to position [0, 0]
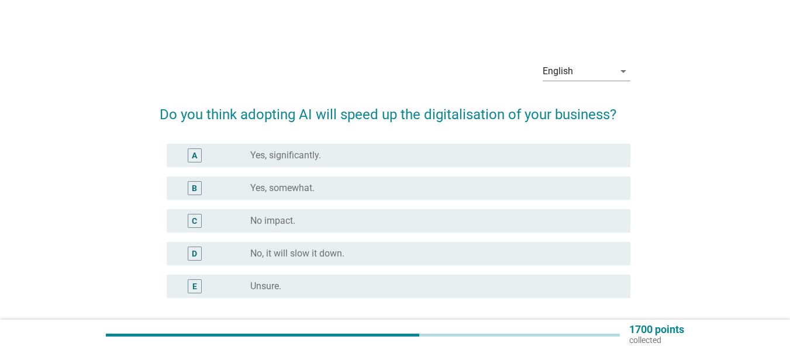
click at [357, 190] on div "radio_button_unchecked Yes, somewhat." at bounding box center [430, 188] width 361 height 12
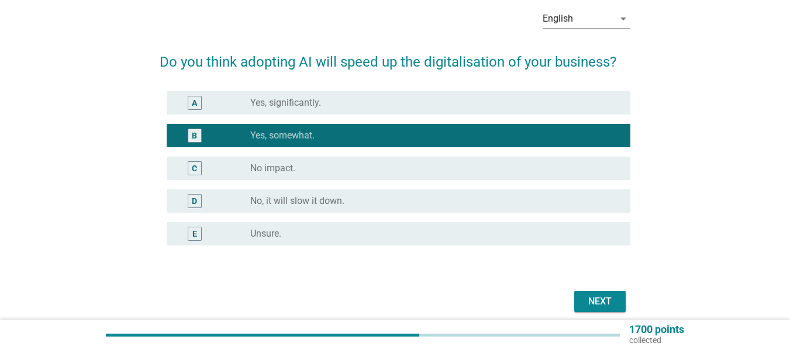
scroll to position [101, 0]
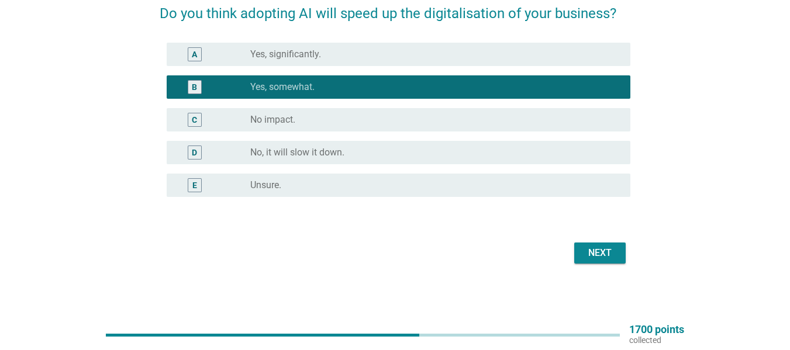
click at [595, 257] on div "Next" at bounding box center [600, 253] width 33 height 14
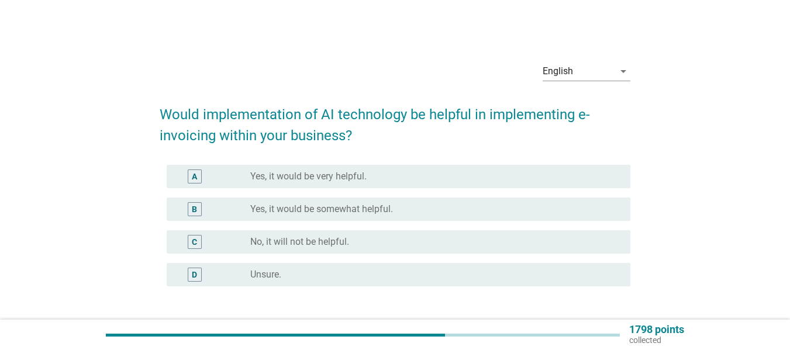
click at [321, 218] on div "B radio_button_unchecked Yes, it would be somewhat helpful." at bounding box center [399, 209] width 464 height 23
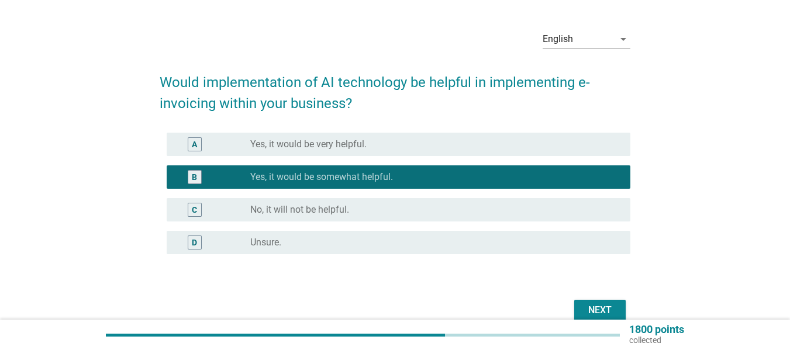
scroll to position [89, 0]
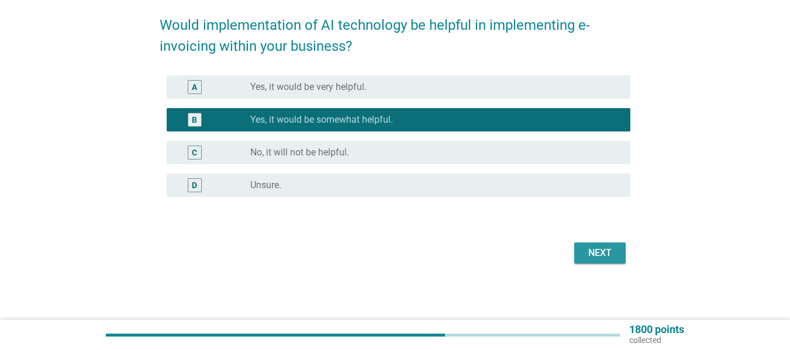
click at [613, 250] on div "Next" at bounding box center [600, 253] width 33 height 14
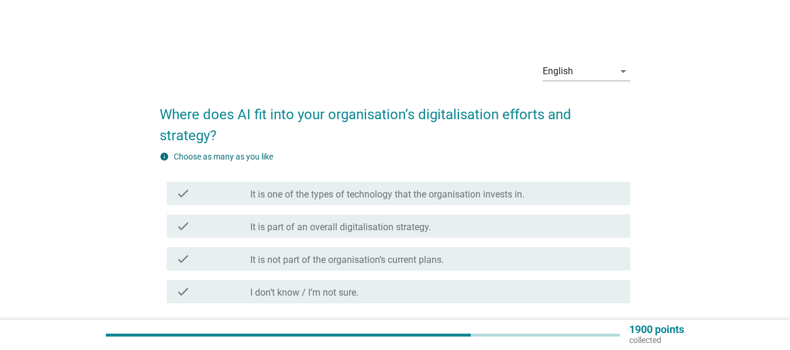
click at [336, 240] on div "check check_box_outline_blank It is part of an overall digitalisation strategy." at bounding box center [395, 226] width 471 height 33
click at [426, 229] on label "It is part of an overall digitalisation strategy." at bounding box center [340, 228] width 181 height 12
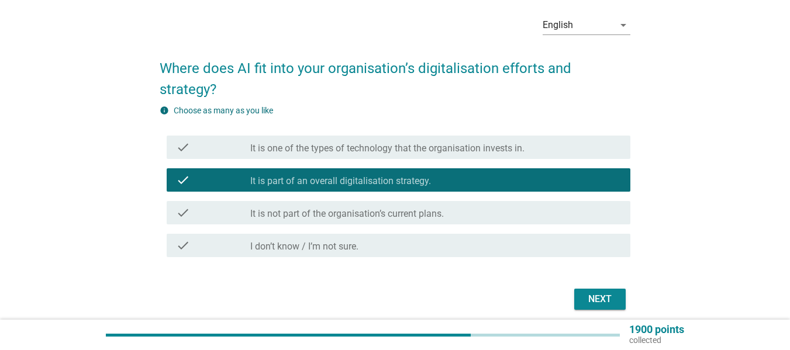
scroll to position [92, 0]
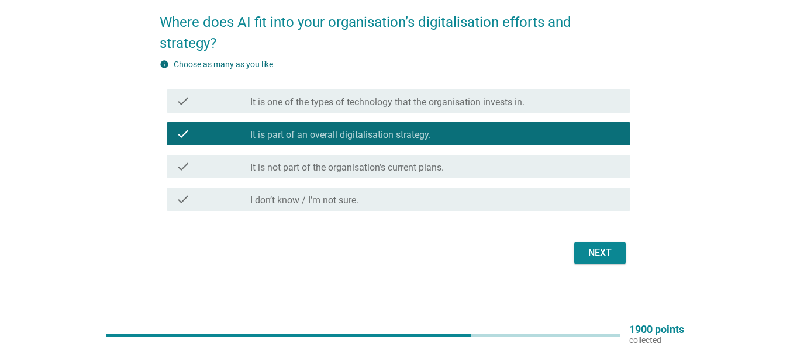
click at [598, 246] on div "Next" at bounding box center [600, 253] width 33 height 14
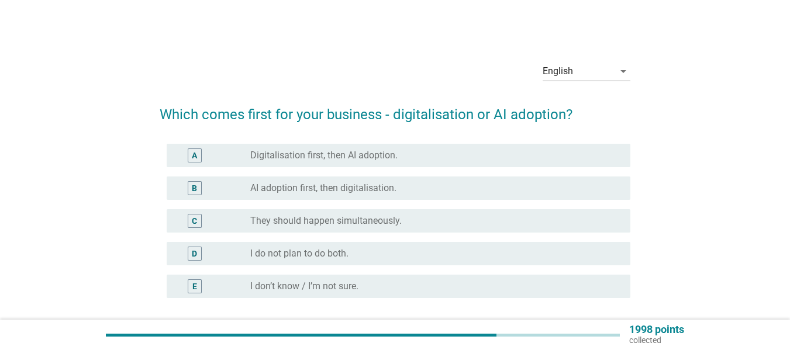
click at [363, 189] on label "AI adoption first, then digitalisation." at bounding box center [323, 188] width 146 height 12
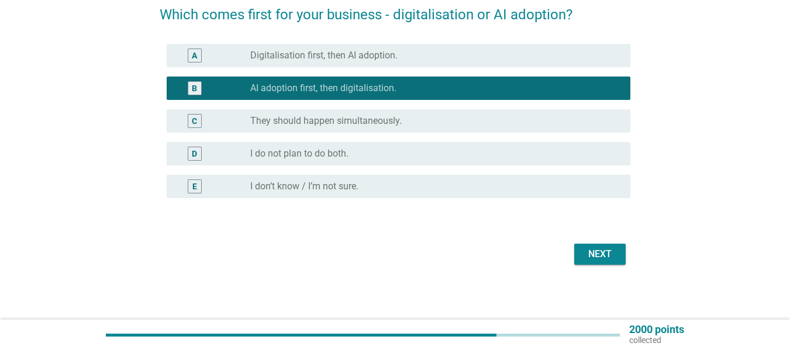
scroll to position [101, 0]
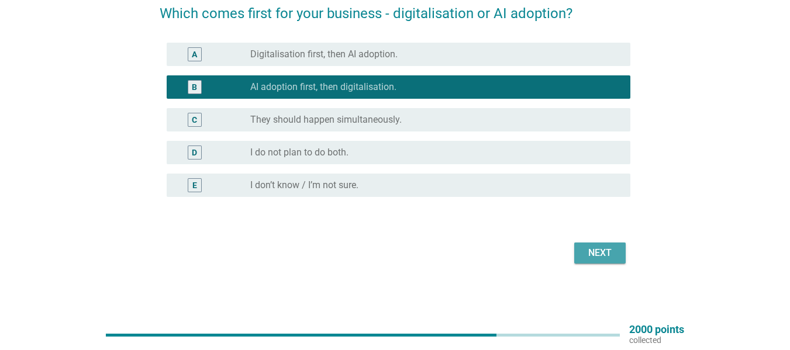
click at [602, 248] on div "Next" at bounding box center [600, 253] width 33 height 14
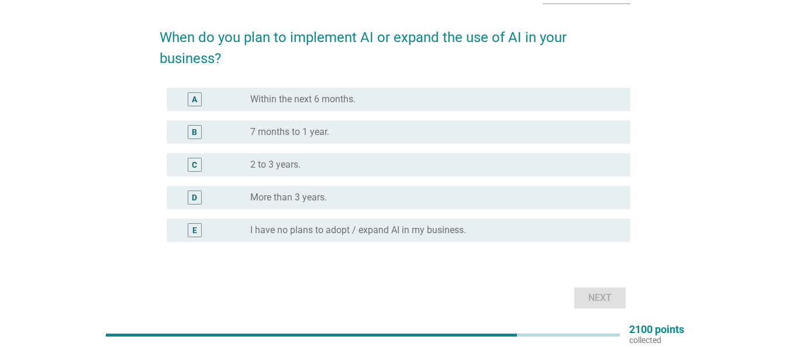
scroll to position [58, 0]
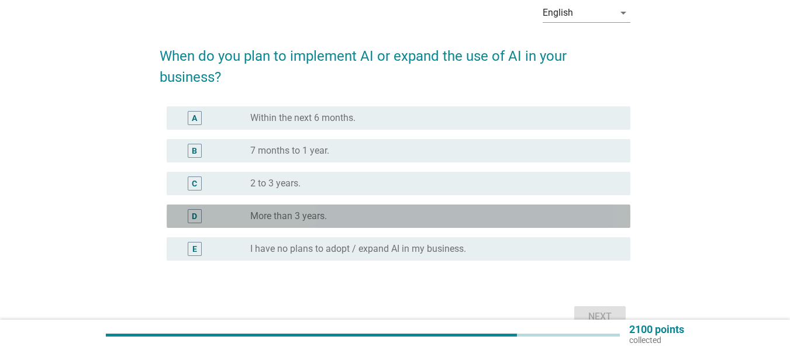
click at [327, 219] on div "radio_button_unchecked More than 3 years." at bounding box center [430, 217] width 361 height 12
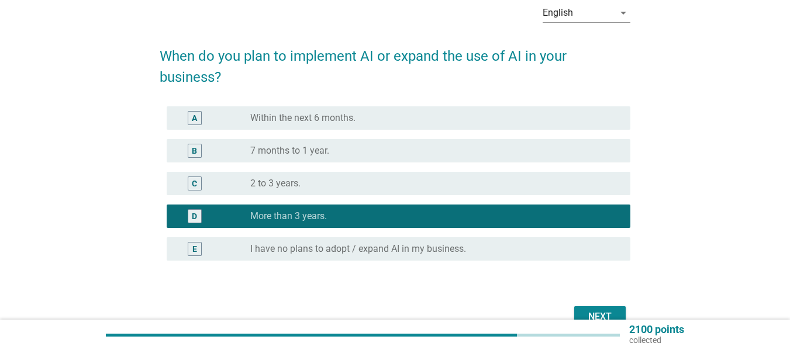
click at [362, 189] on div "radio_button_unchecked 2 to 3 years." at bounding box center [430, 184] width 361 height 12
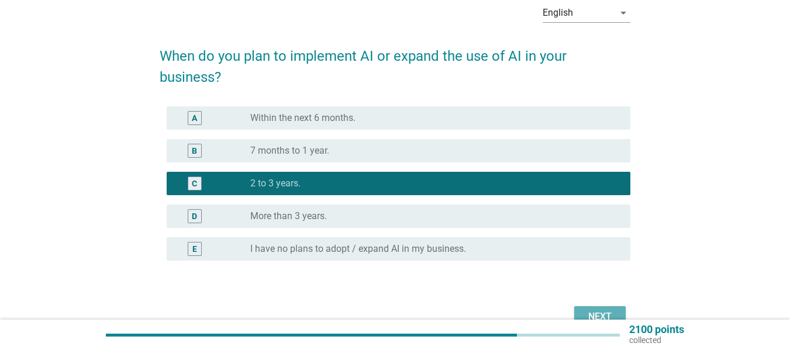
drag, startPoint x: 606, startPoint y: 311, endPoint x: 597, endPoint y: 303, distance: 12.0
click at [605, 309] on button "Next" at bounding box center [599, 316] width 51 height 21
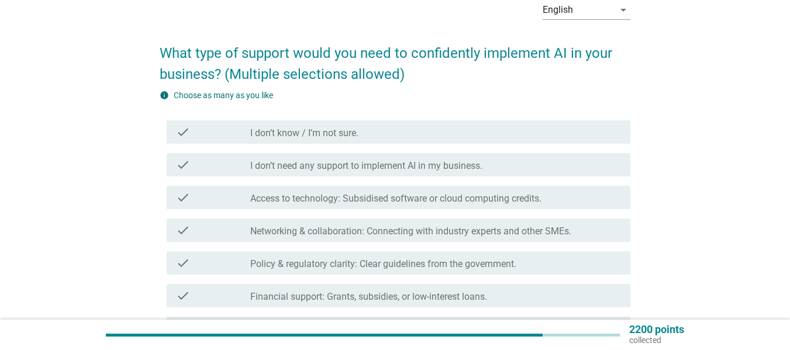
scroll to position [117, 0]
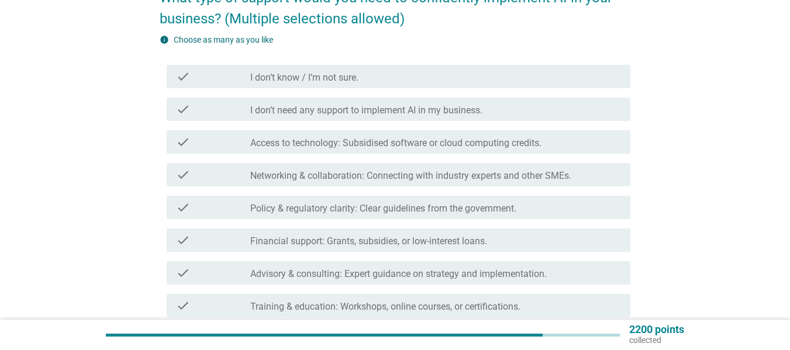
click at [382, 95] on div "check check_box_outline_blank I don’t need any support to implement AI in my bu…" at bounding box center [395, 109] width 471 height 33
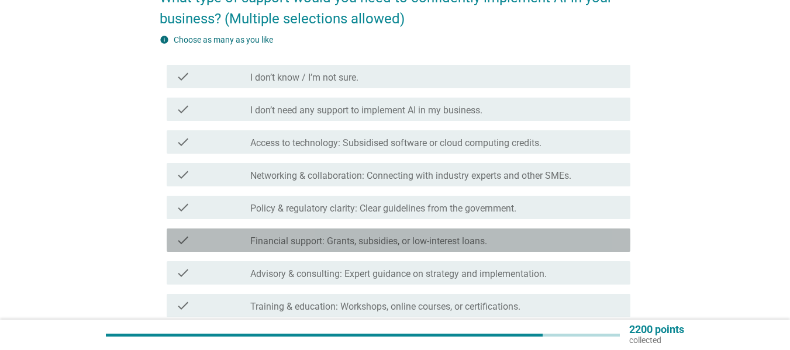
click at [422, 244] on label "Financial support: Grants, subsidies, or low-interest loans." at bounding box center [368, 242] width 237 height 12
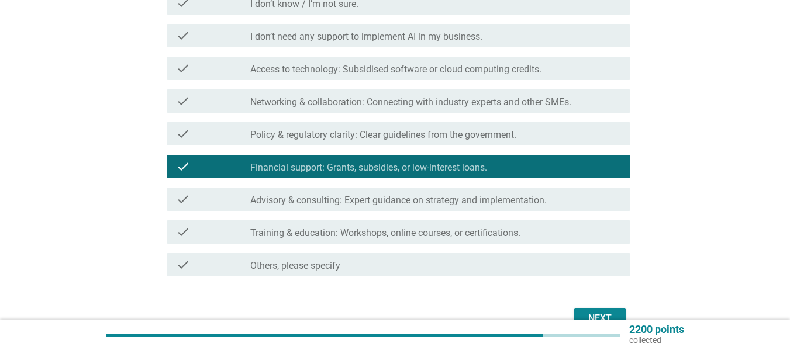
scroll to position [256, 0]
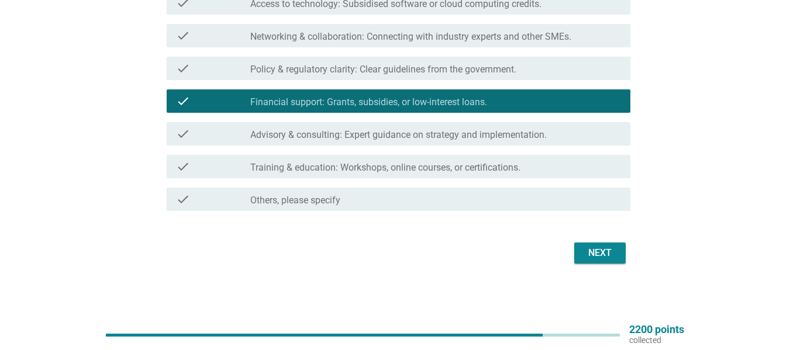
click at [572, 253] on div "Next" at bounding box center [395, 253] width 471 height 28
click at [586, 256] on div "Next" at bounding box center [600, 253] width 33 height 14
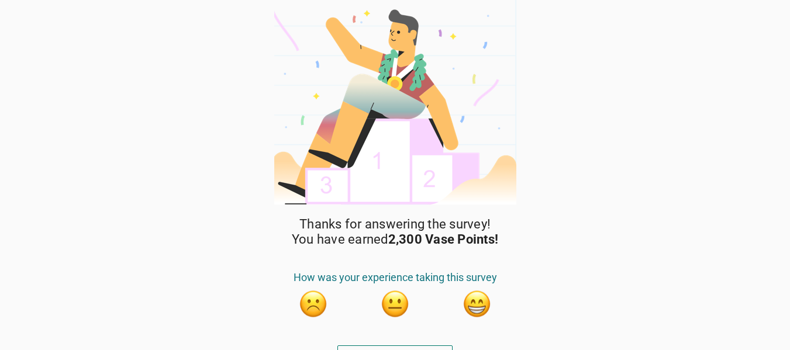
scroll to position [20, 0]
